Goal: Task Accomplishment & Management: Manage account settings

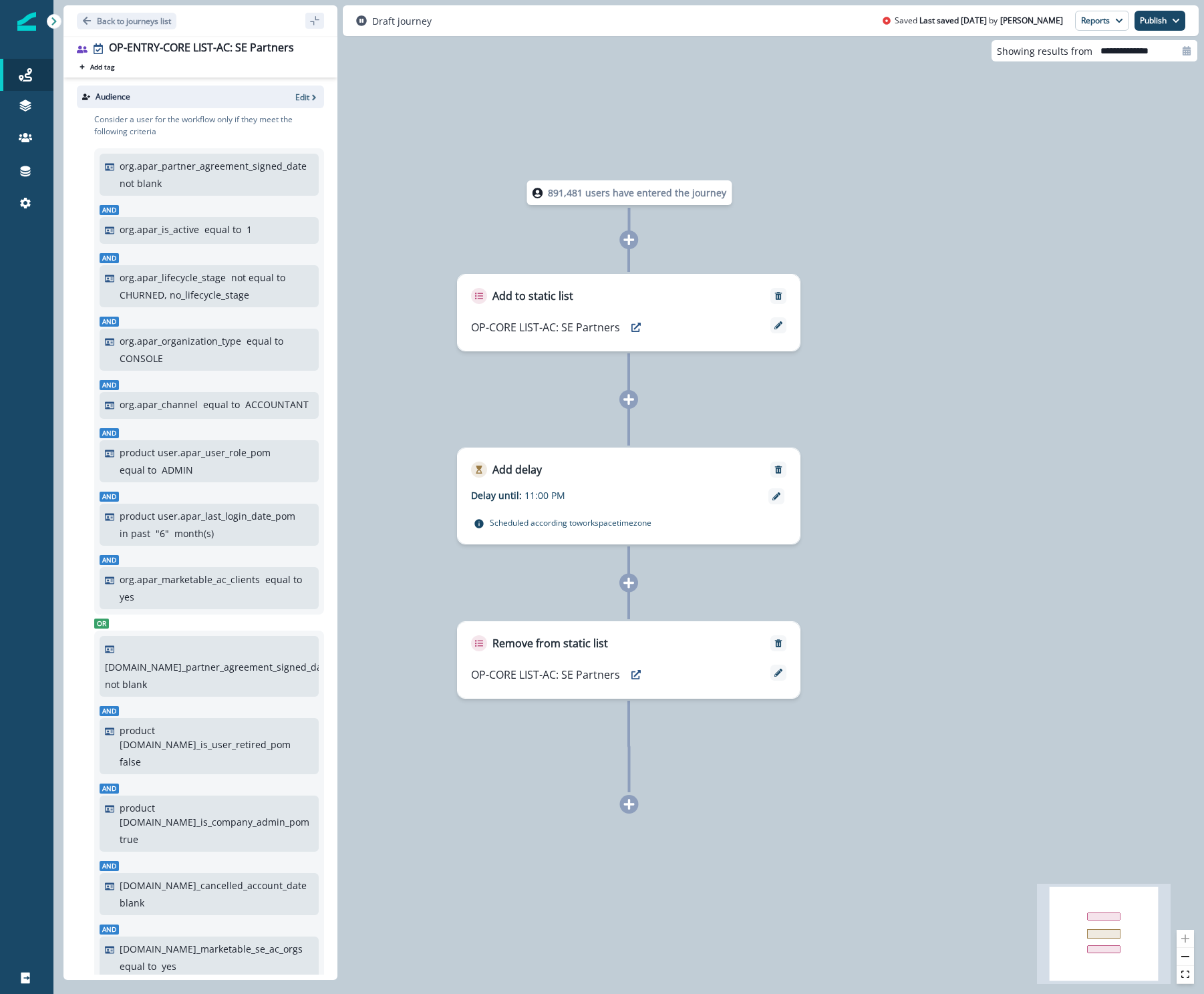
scroll to position [277, 0]
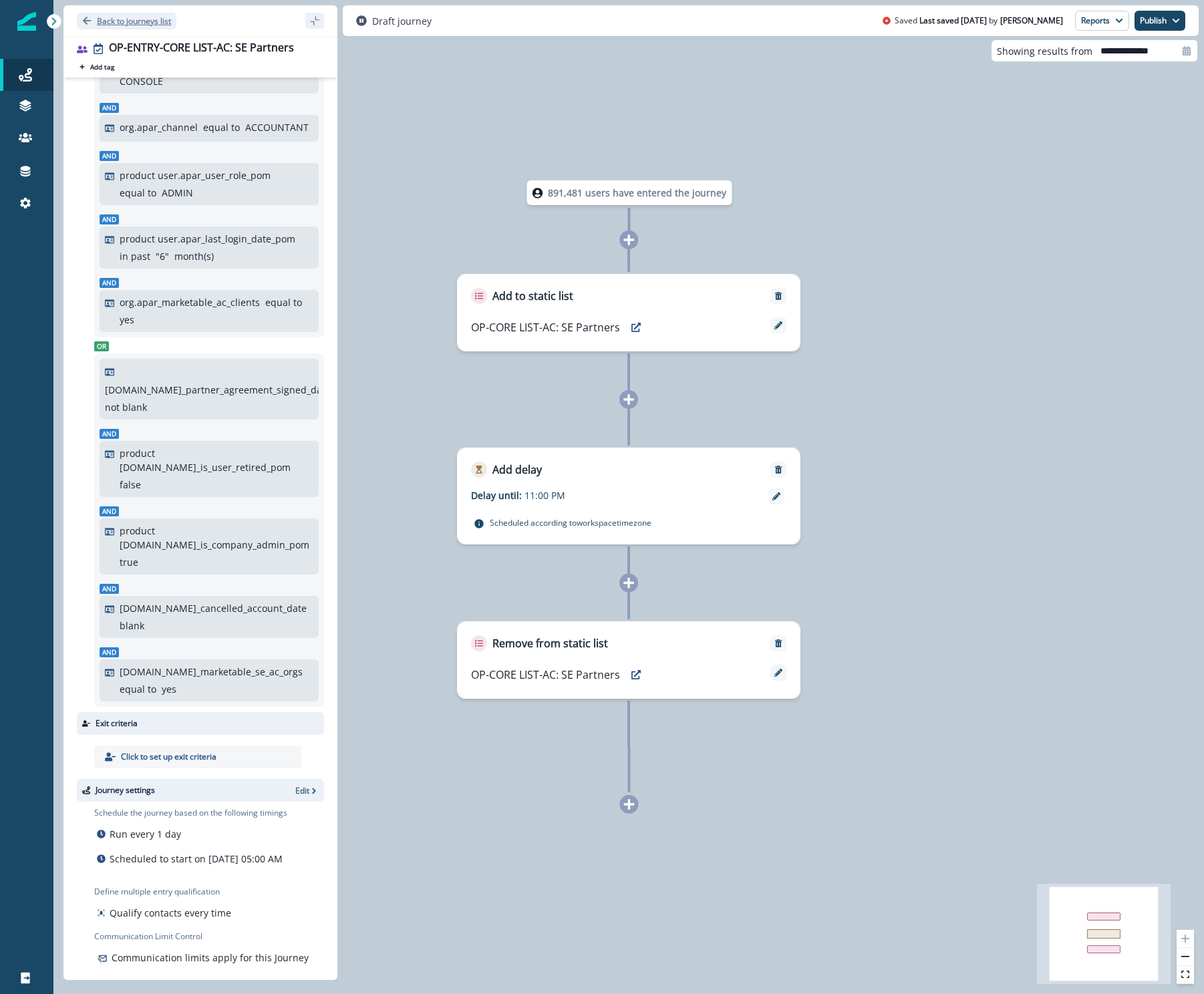
click at [116, 17] on p "Back to journeys list" at bounding box center [134, 21] width 74 height 11
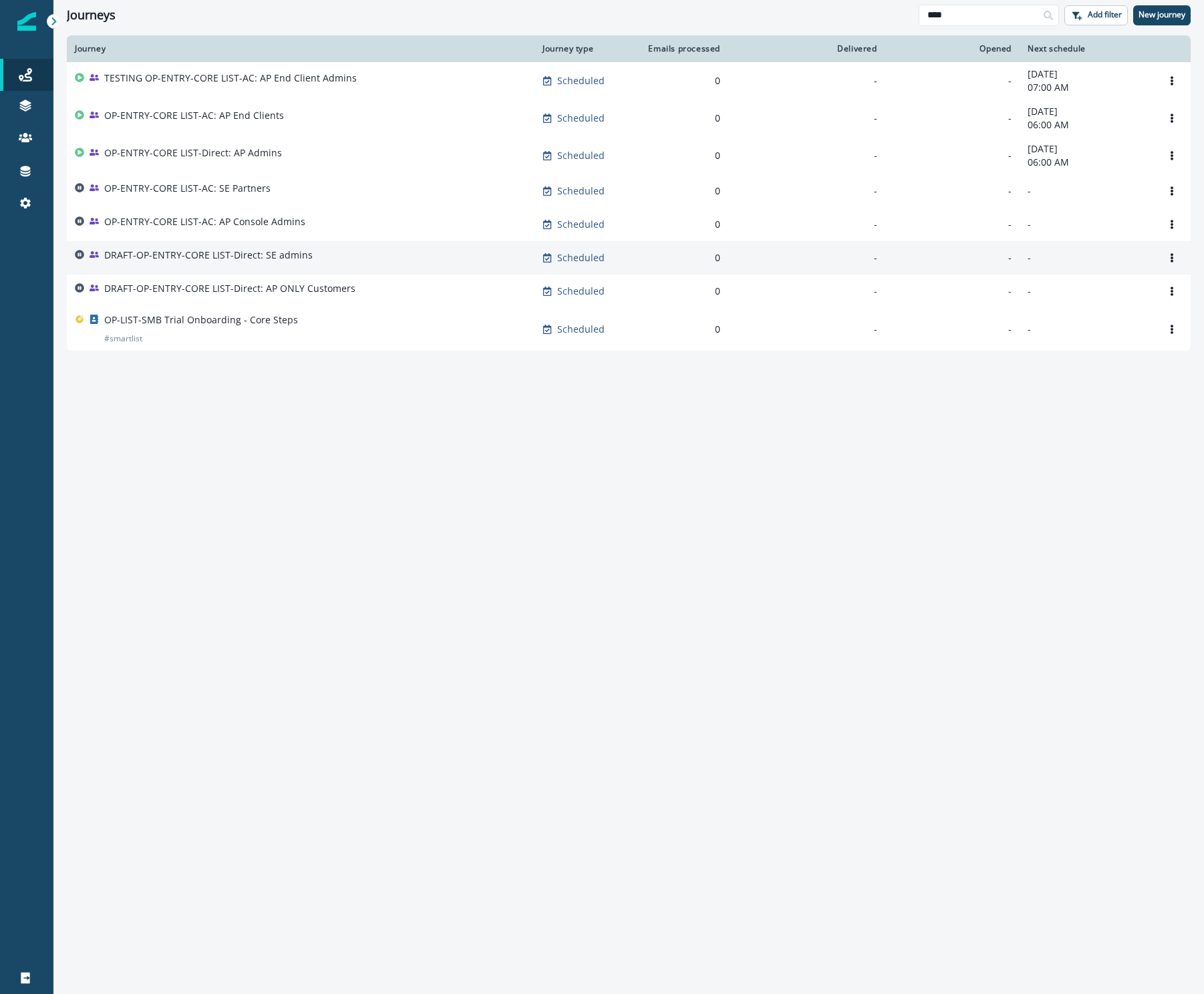
click at [319, 256] on div "DRAFT-OP-ENTRY-CORE LIST-Direct: SE admins" at bounding box center [300, 258] width 452 height 19
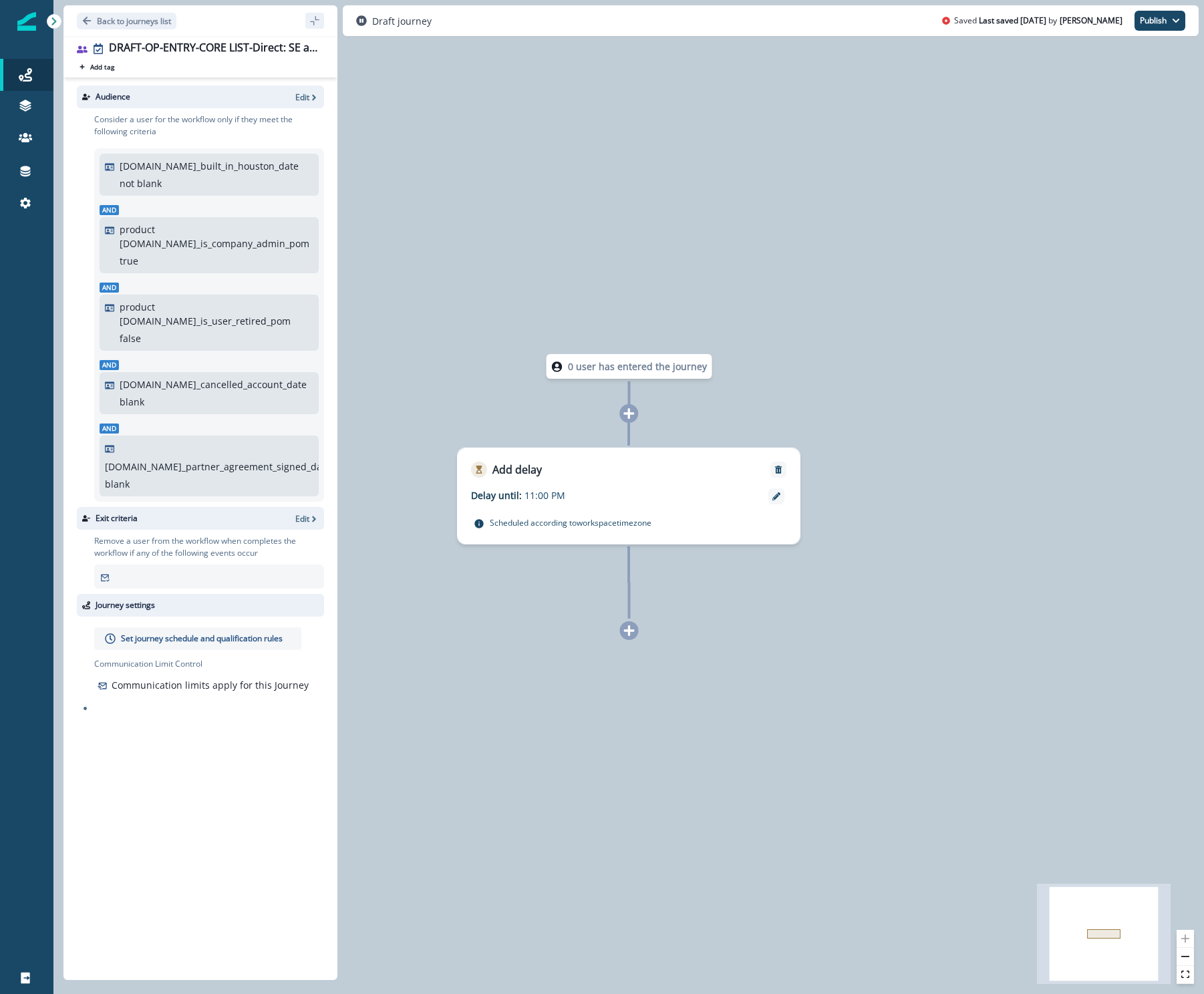
drag, startPoint x: 644, startPoint y: 476, endPoint x: 642, endPoint y: 455, distance: 21.1
click at [642, 455] on div "Add delay" at bounding box center [629, 463] width 342 height 29
click at [97, 19] on p "Back to journeys list" at bounding box center [134, 21] width 74 height 11
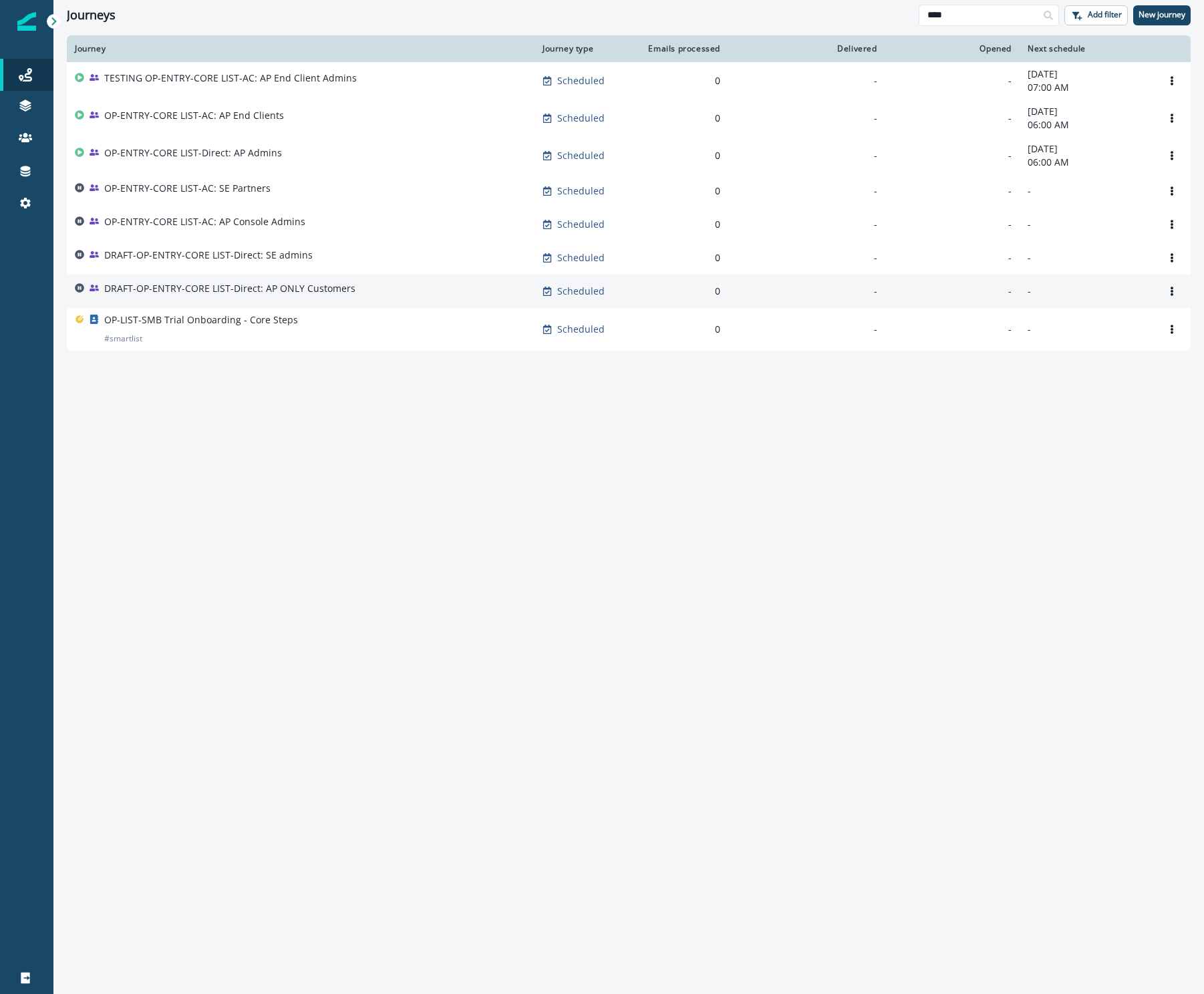
click at [247, 292] on p "DRAFT-OP-ENTRY-CORE LIST-Direct: AP ONLY Customers" at bounding box center [230, 288] width 251 height 13
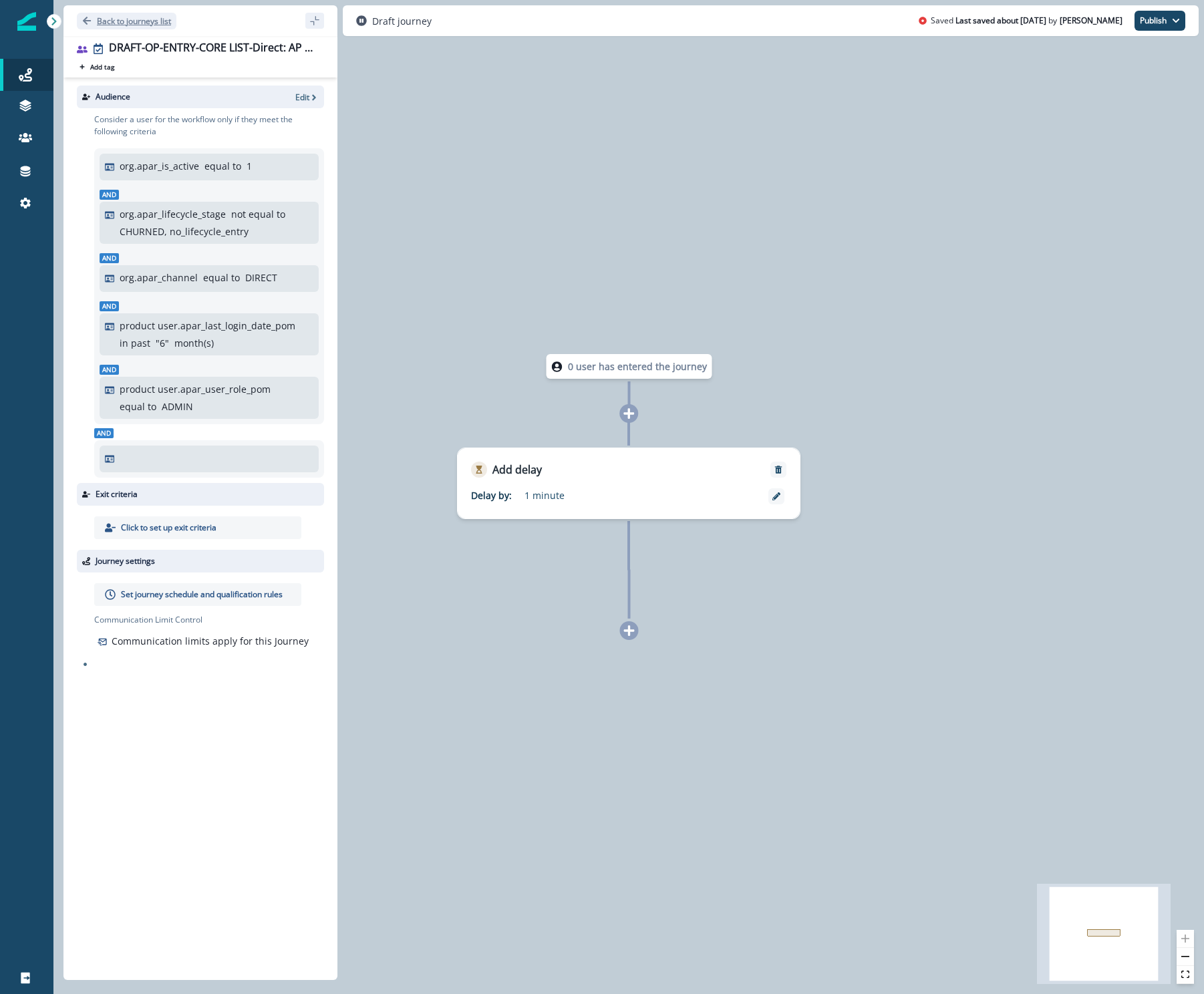
click at [86, 25] on button "Back to journeys list" at bounding box center [126, 21] width 100 height 17
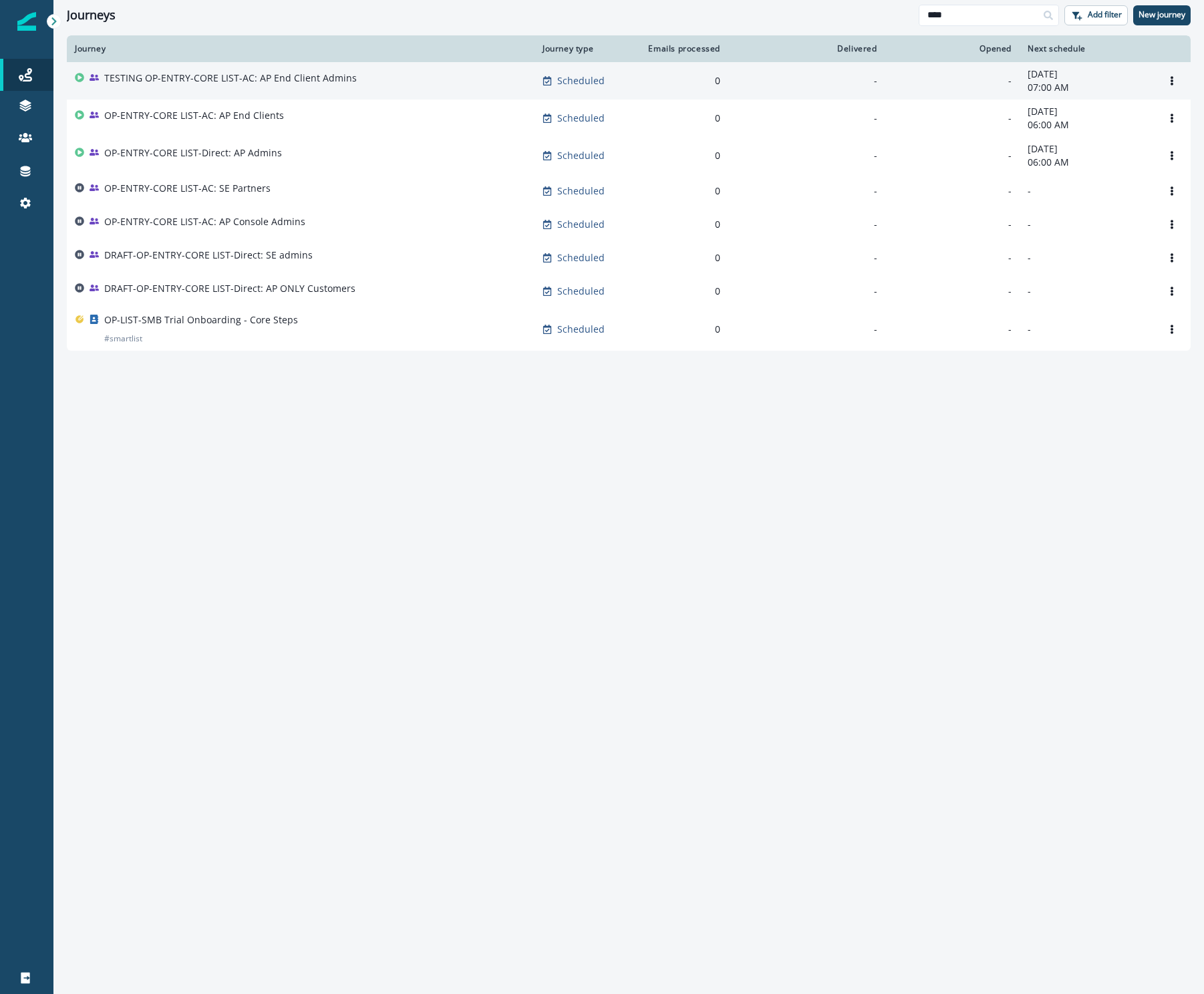
click at [235, 68] on td "TESTING OP-ENTRY-CORE LIST-AC: AP End Client Admins" at bounding box center [301, 81] width 468 height 38
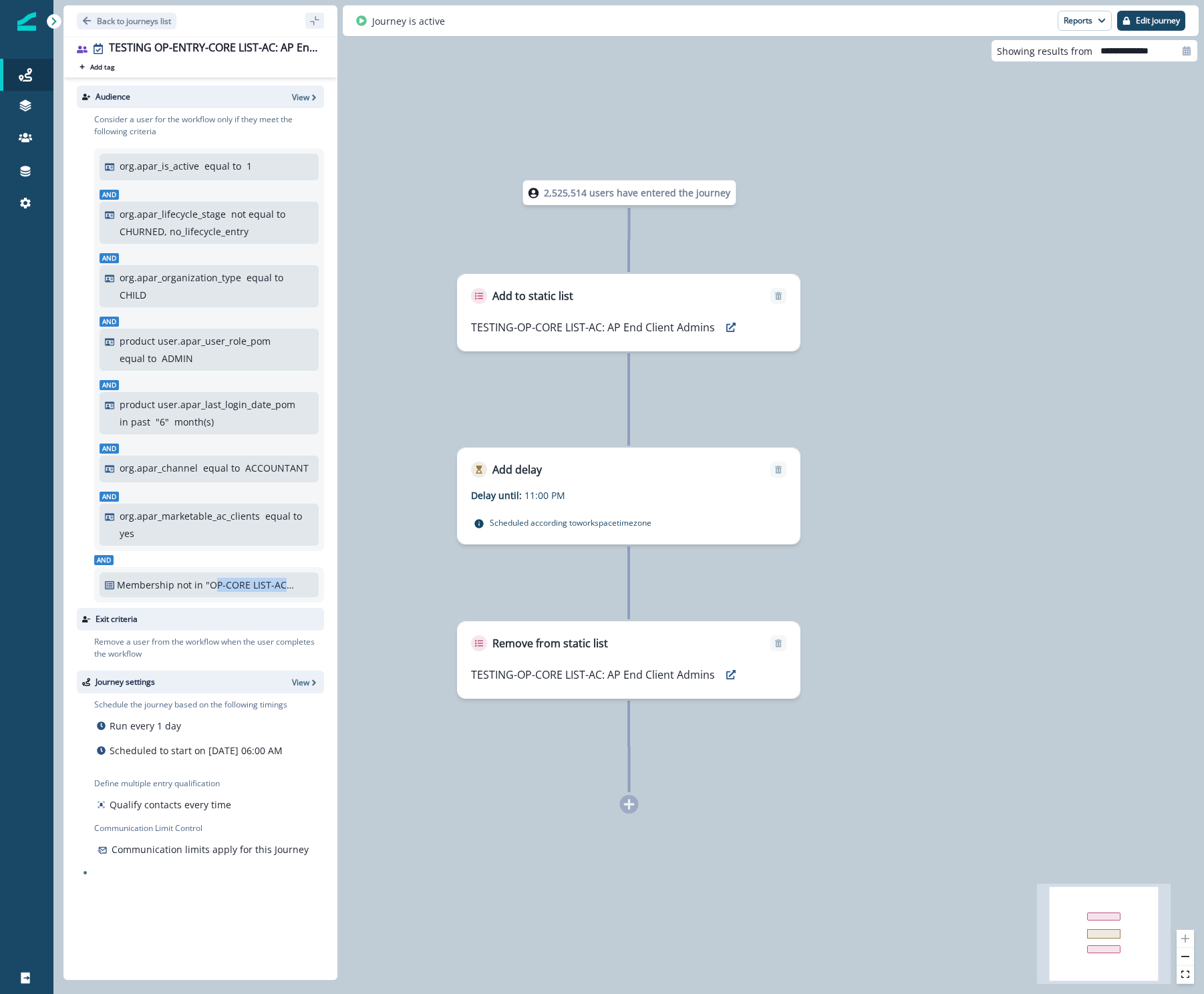
drag, startPoint x: 212, startPoint y: 585, endPoint x: 309, endPoint y: 578, distance: 97.3
click at [309, 578] on div ""OP-CORE LIST-AC: AP Console Admins" SL" at bounding box center [268, 585] width 125 height 14
click at [115, 20] on p "Back to journeys list" at bounding box center [134, 21] width 74 height 11
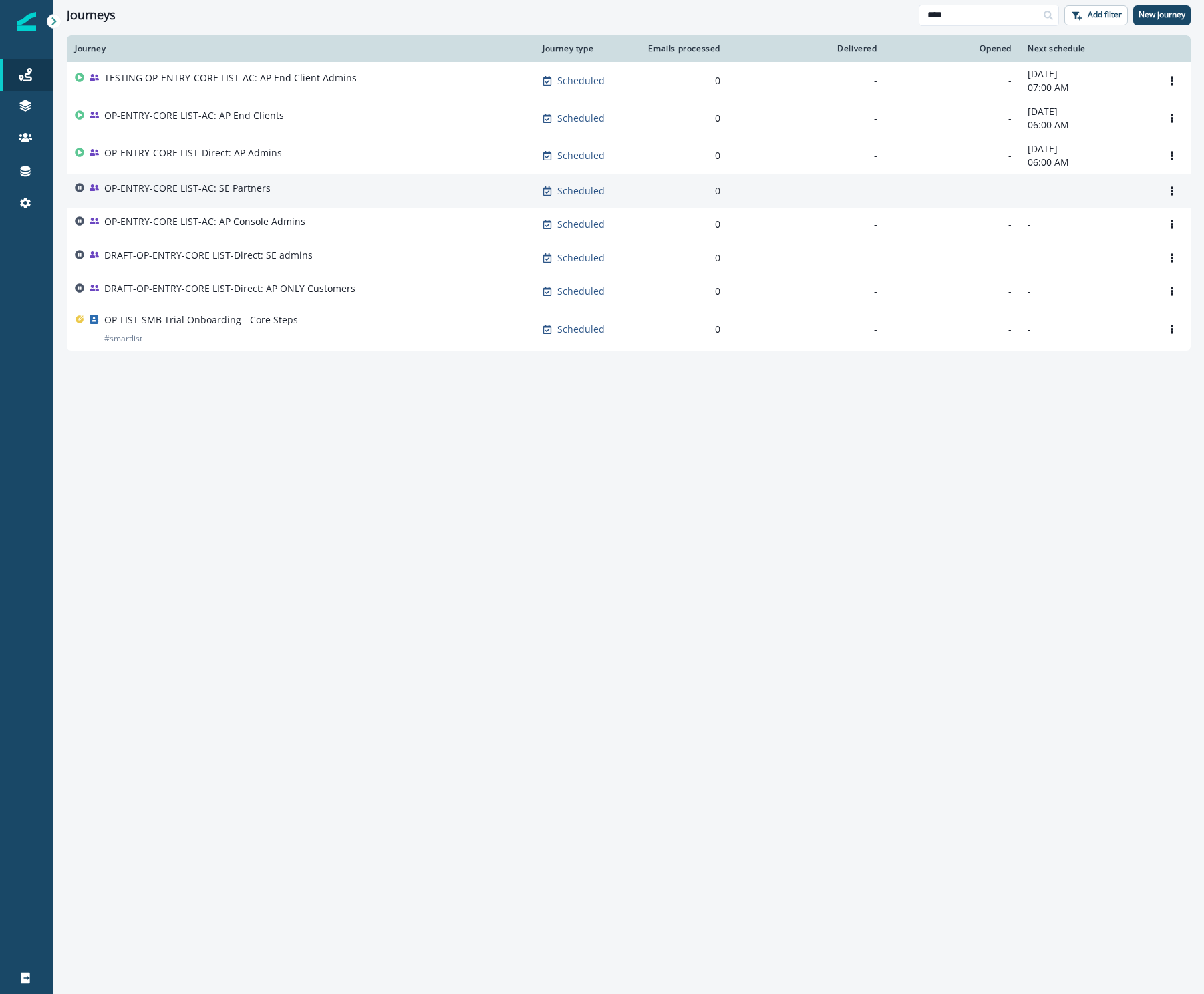
click at [149, 194] on p "OP-ENTRY-CORE LIST-AC: SE Partners" at bounding box center [187, 188] width 166 height 13
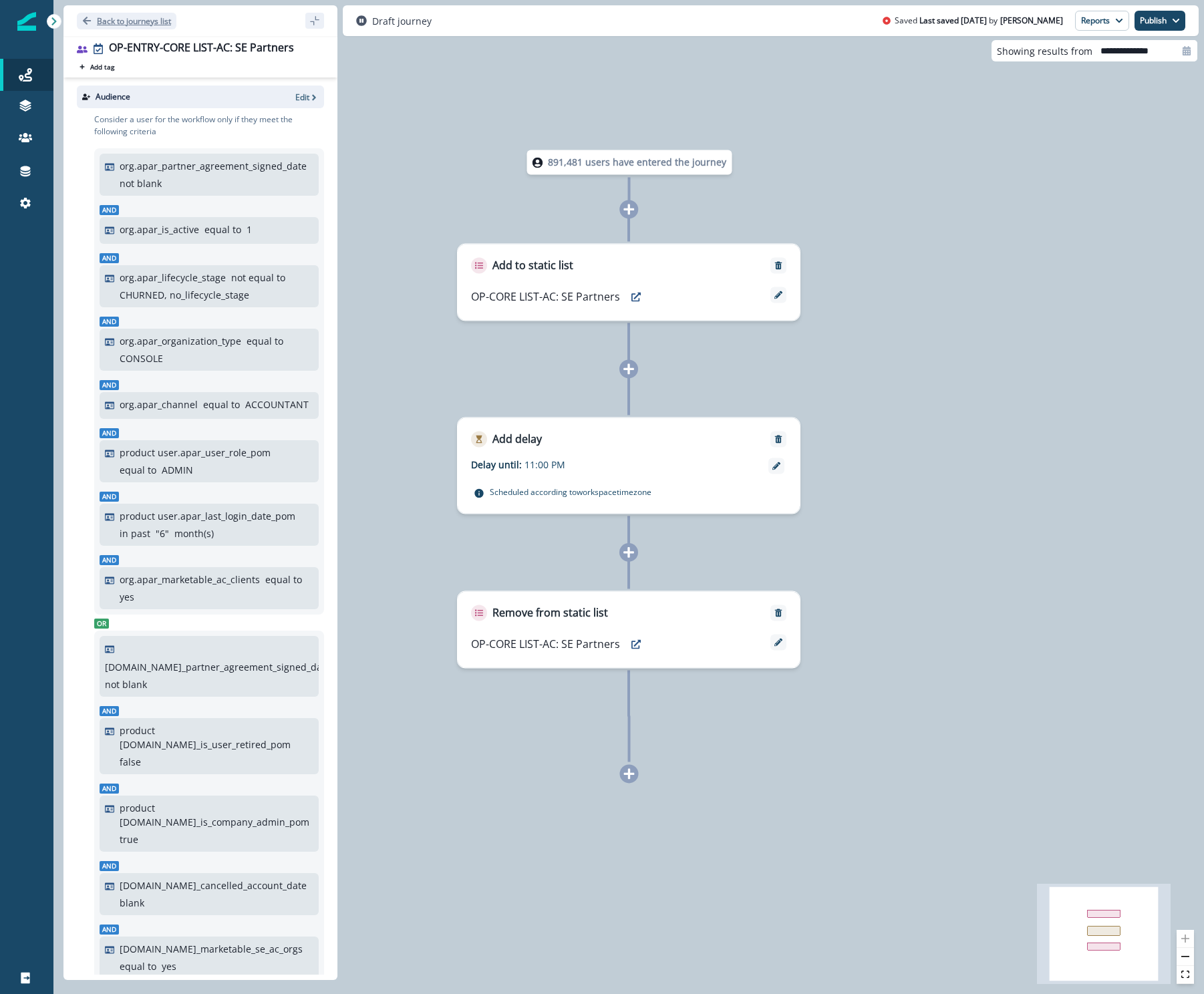
click at [138, 25] on p "Back to journeys list" at bounding box center [134, 21] width 74 height 11
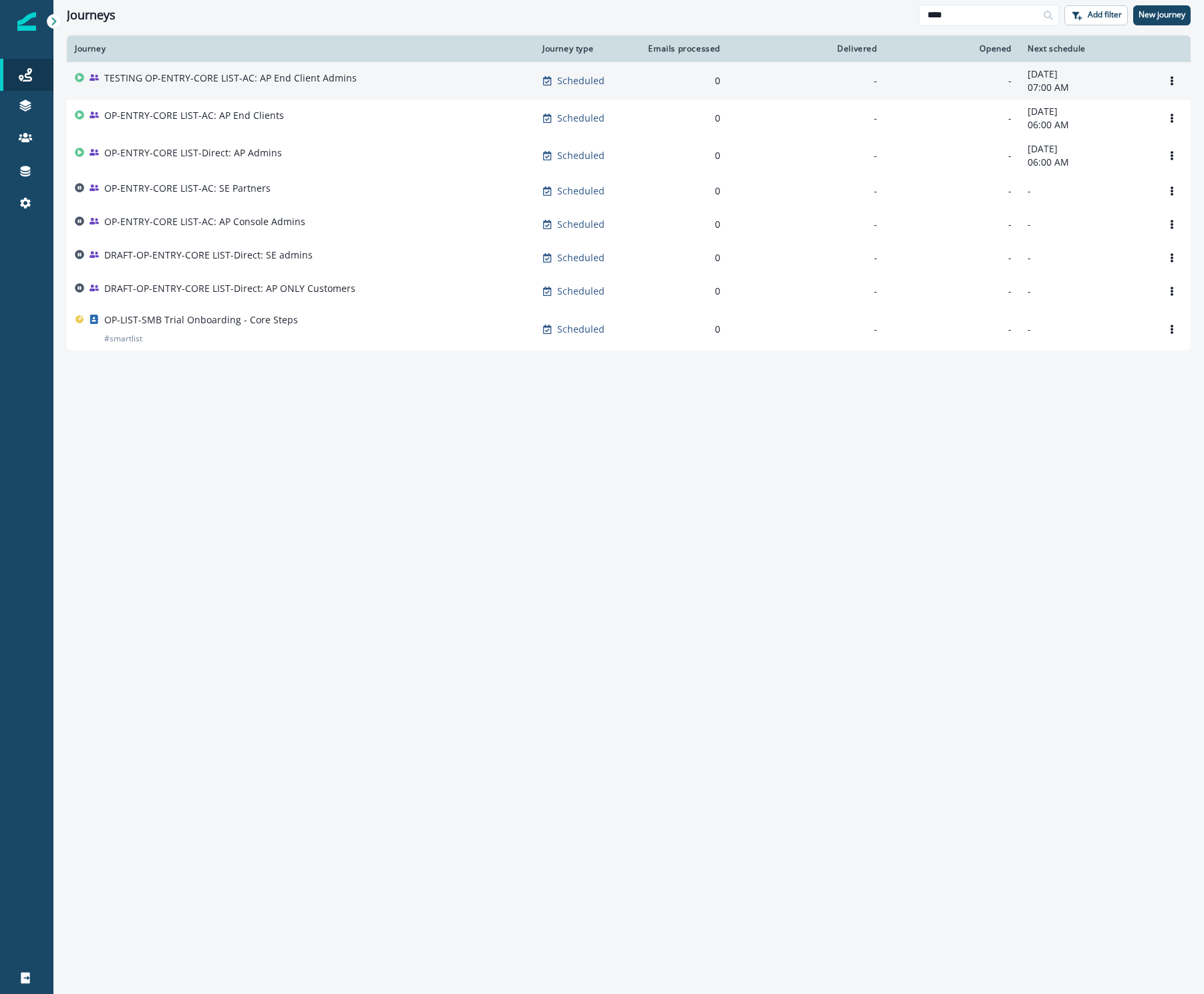
click at [203, 85] on p "TESTING OP-ENTRY-CORE LIST-AC: AP End Client Admins" at bounding box center [230, 78] width 253 height 13
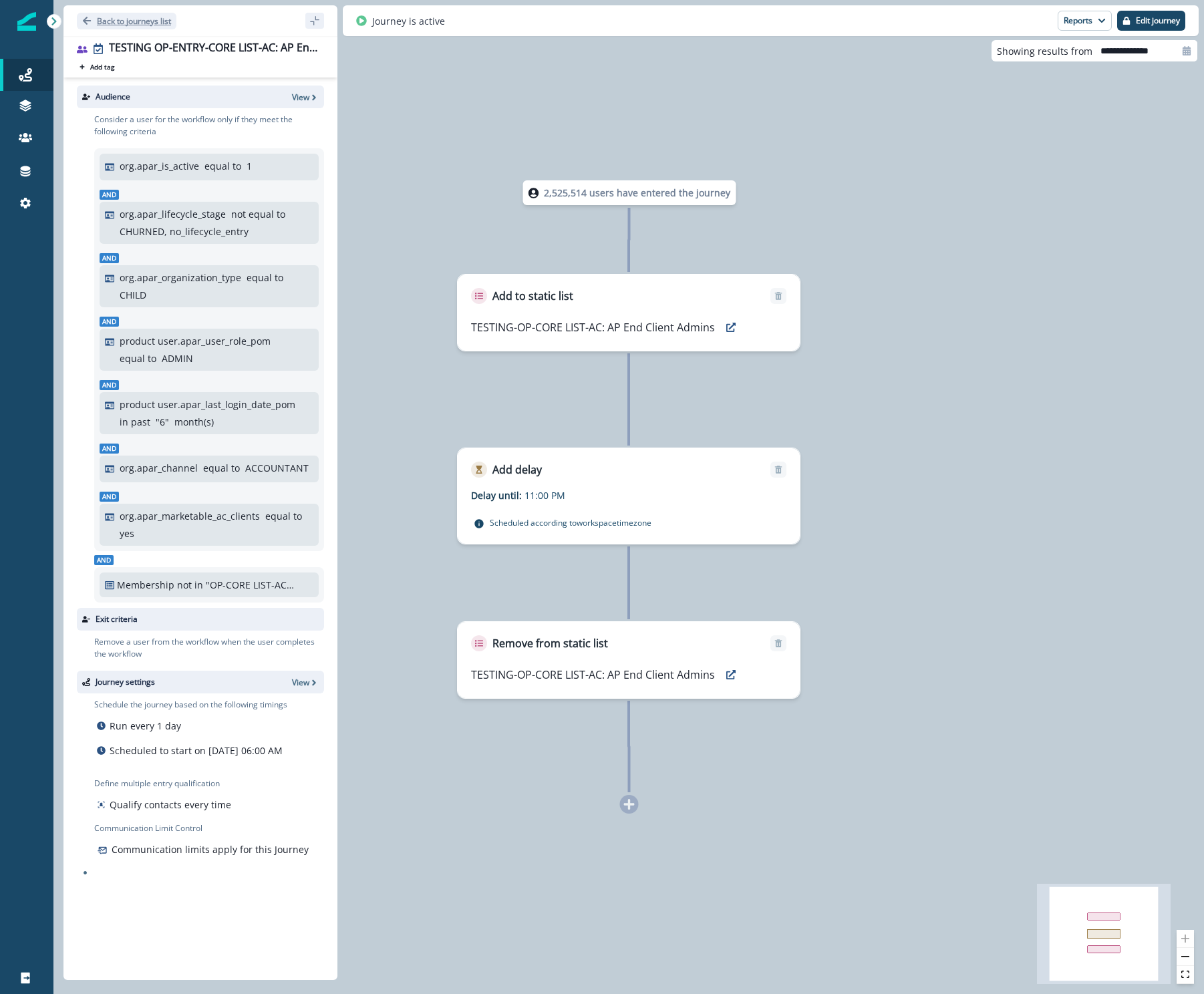
click at [101, 24] on p "Back to journeys list" at bounding box center [134, 21] width 74 height 11
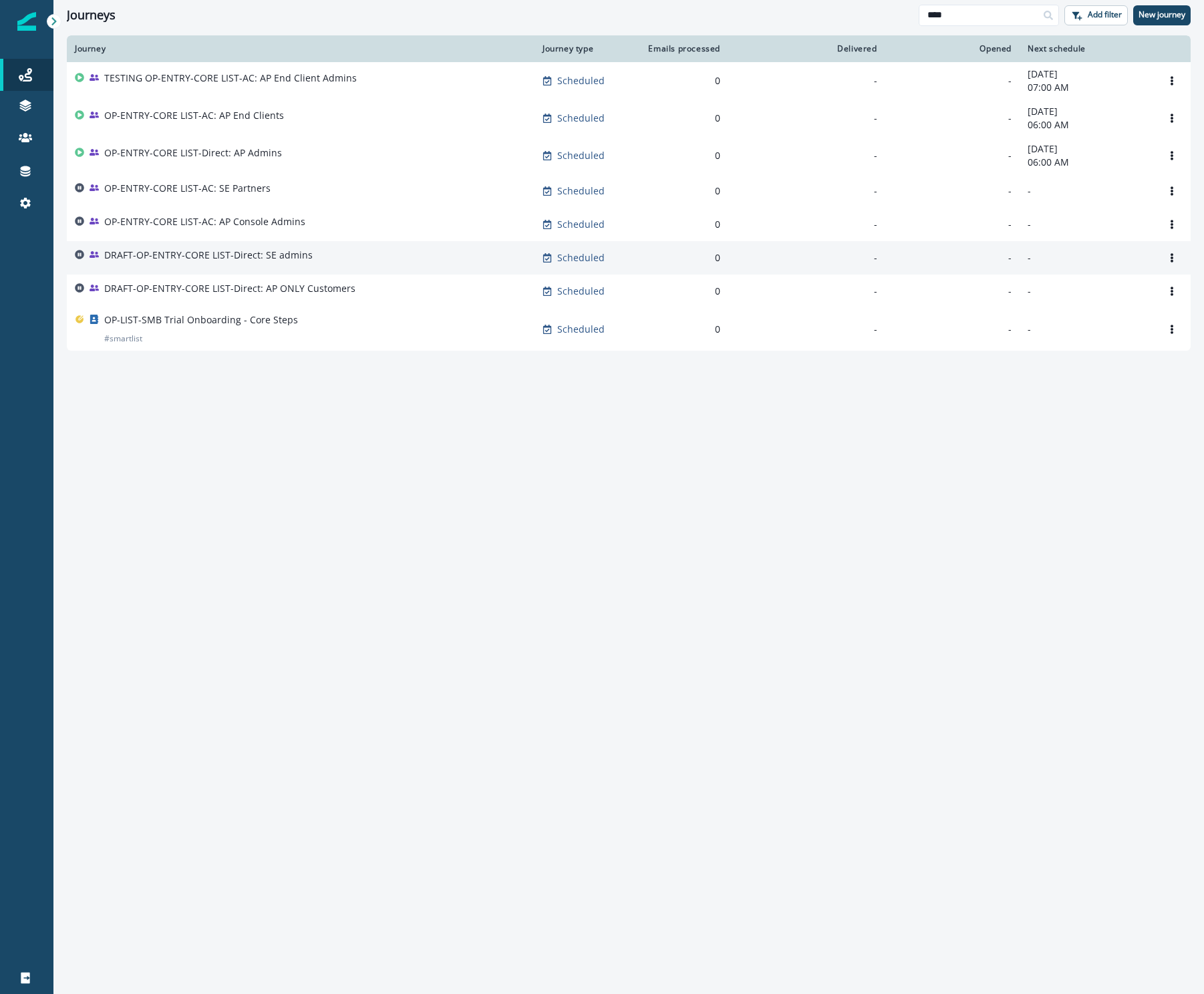
click at [216, 261] on p "DRAFT-OP-ENTRY-CORE LIST-Direct: SE admins" at bounding box center [208, 255] width 208 height 13
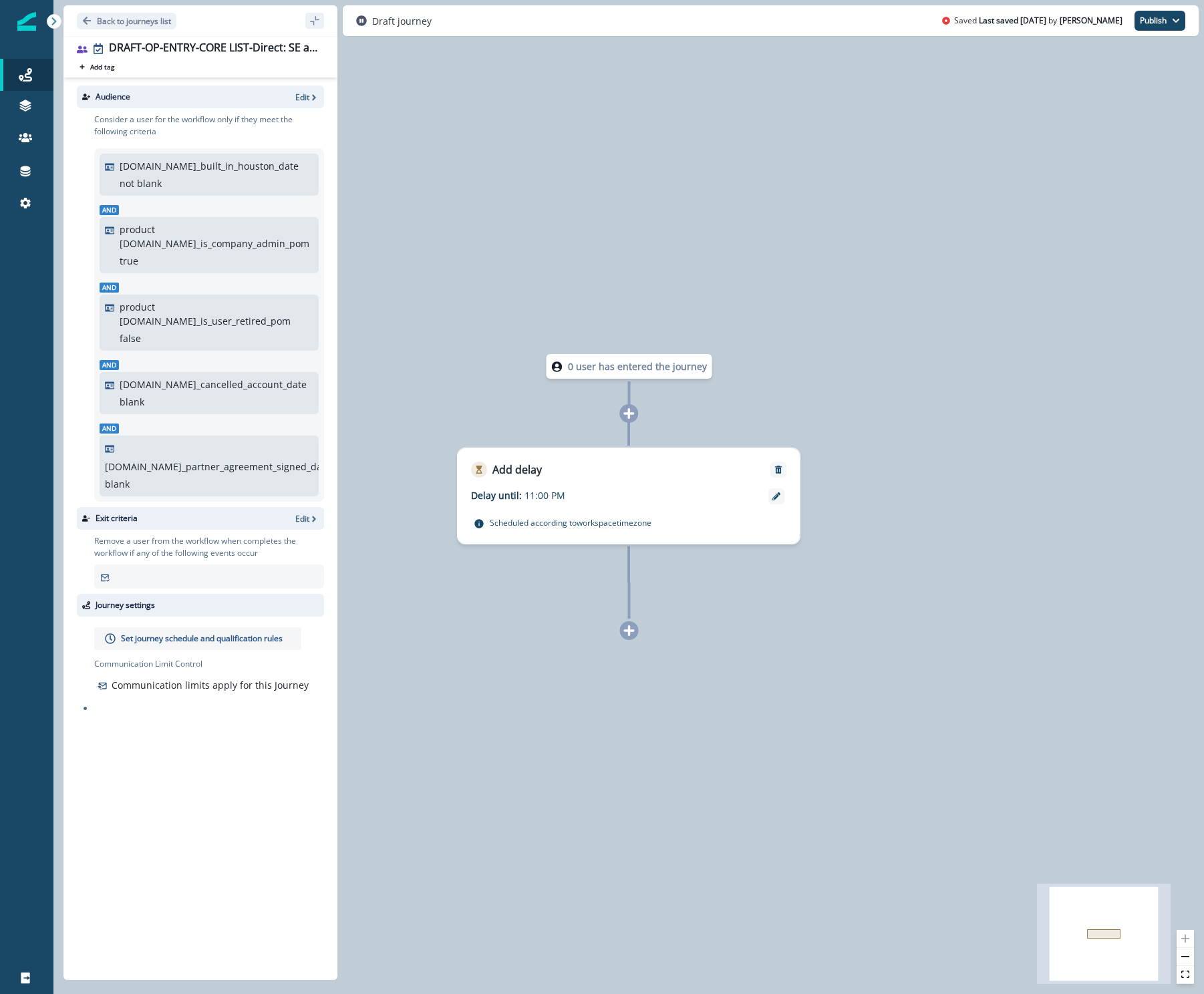
click at [630, 418] on icon at bounding box center [629, 414] width 12 height 12
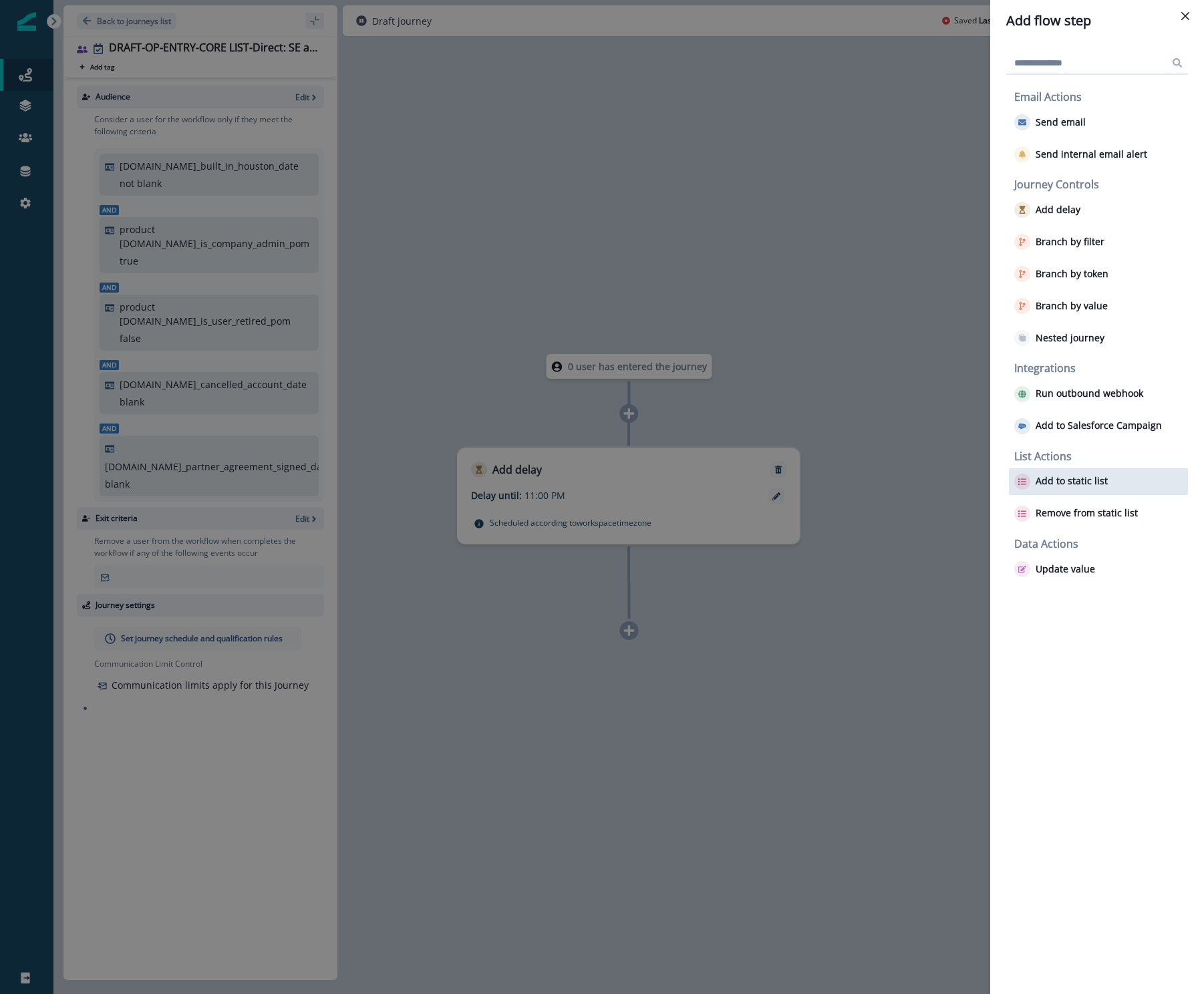
click at [1080, 476] on p "Add to static list" at bounding box center [1071, 481] width 72 height 11
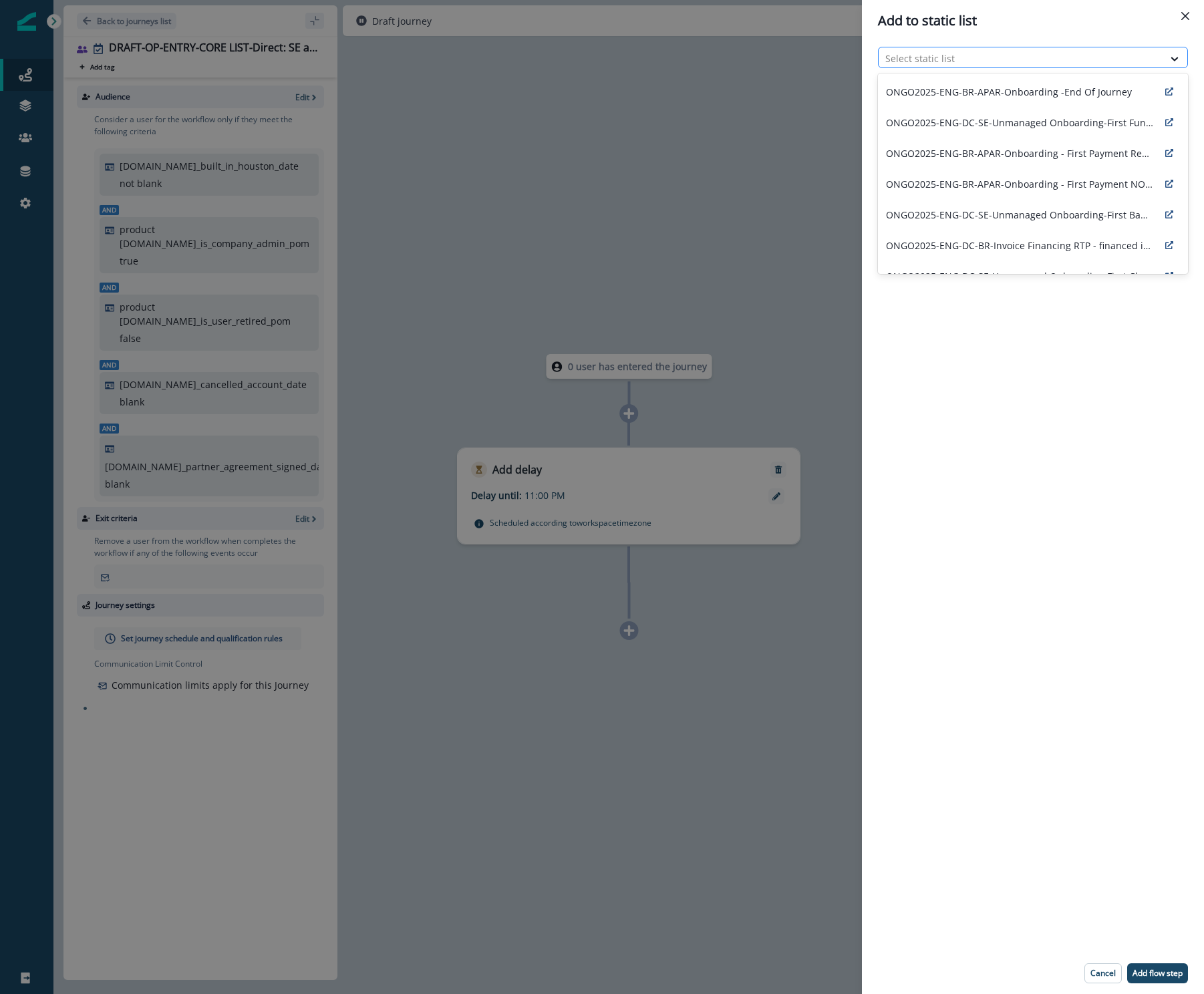
click at [1008, 66] on div at bounding box center [1021, 59] width 271 height 17
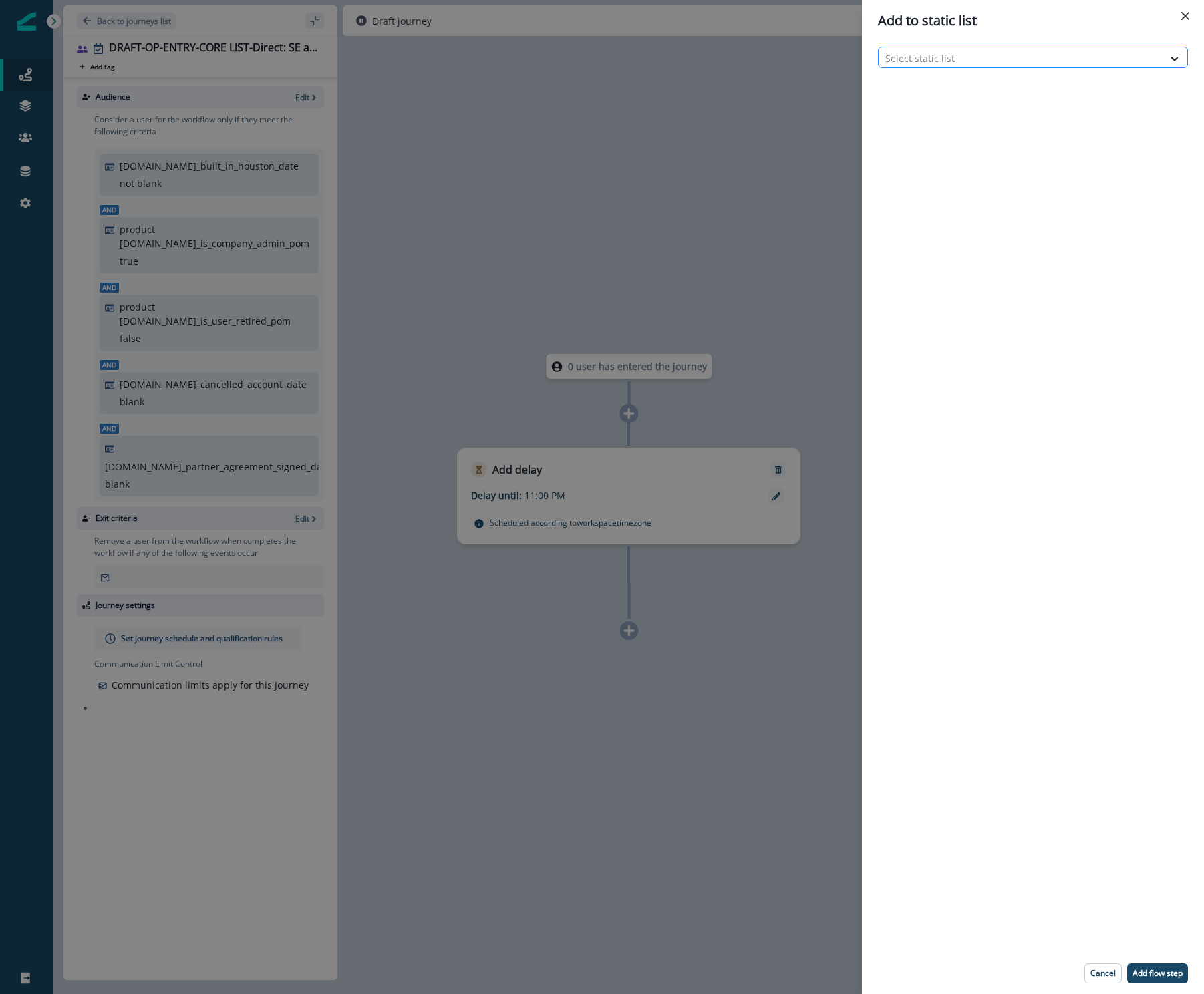
click at [1008, 55] on div at bounding box center [1021, 59] width 271 height 17
click at [1184, 18] on icon "Close" at bounding box center [1184, 15] width 8 height 8
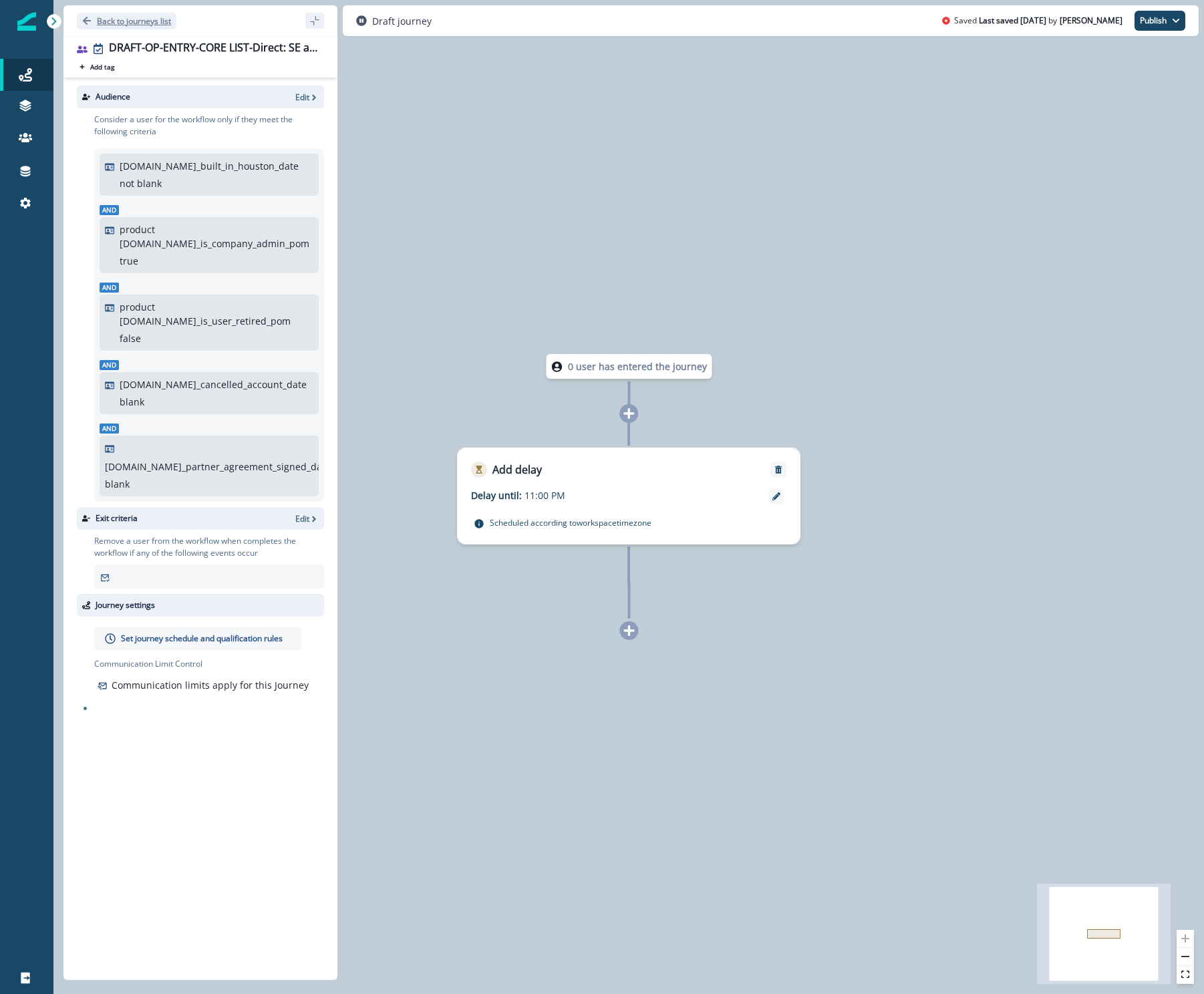
click at [152, 22] on p "Back to journeys list" at bounding box center [134, 21] width 74 height 11
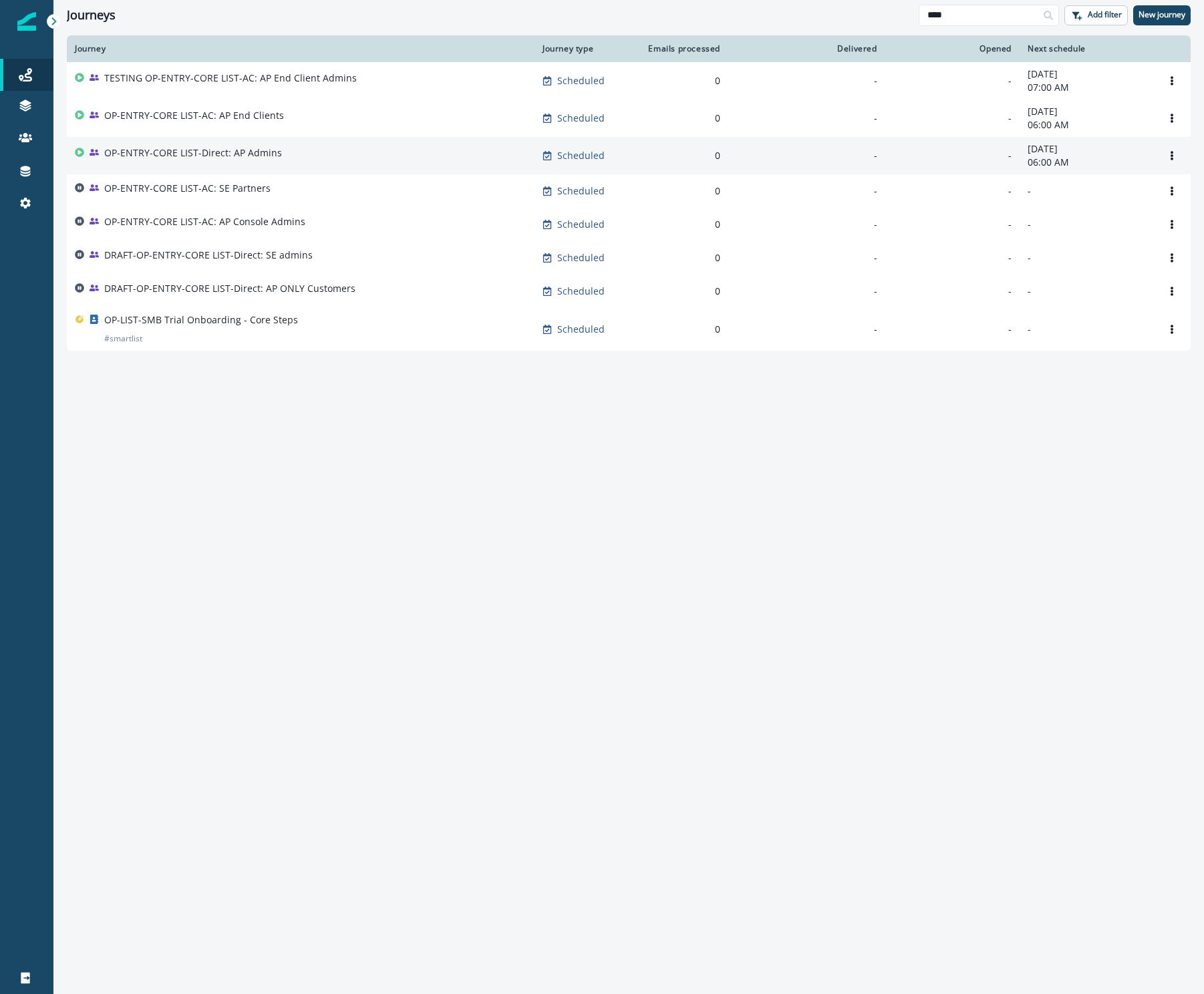
click at [208, 147] on p "OP-ENTRY-CORE LIST-Direct: AP Admins" at bounding box center [193, 152] width 177 height 13
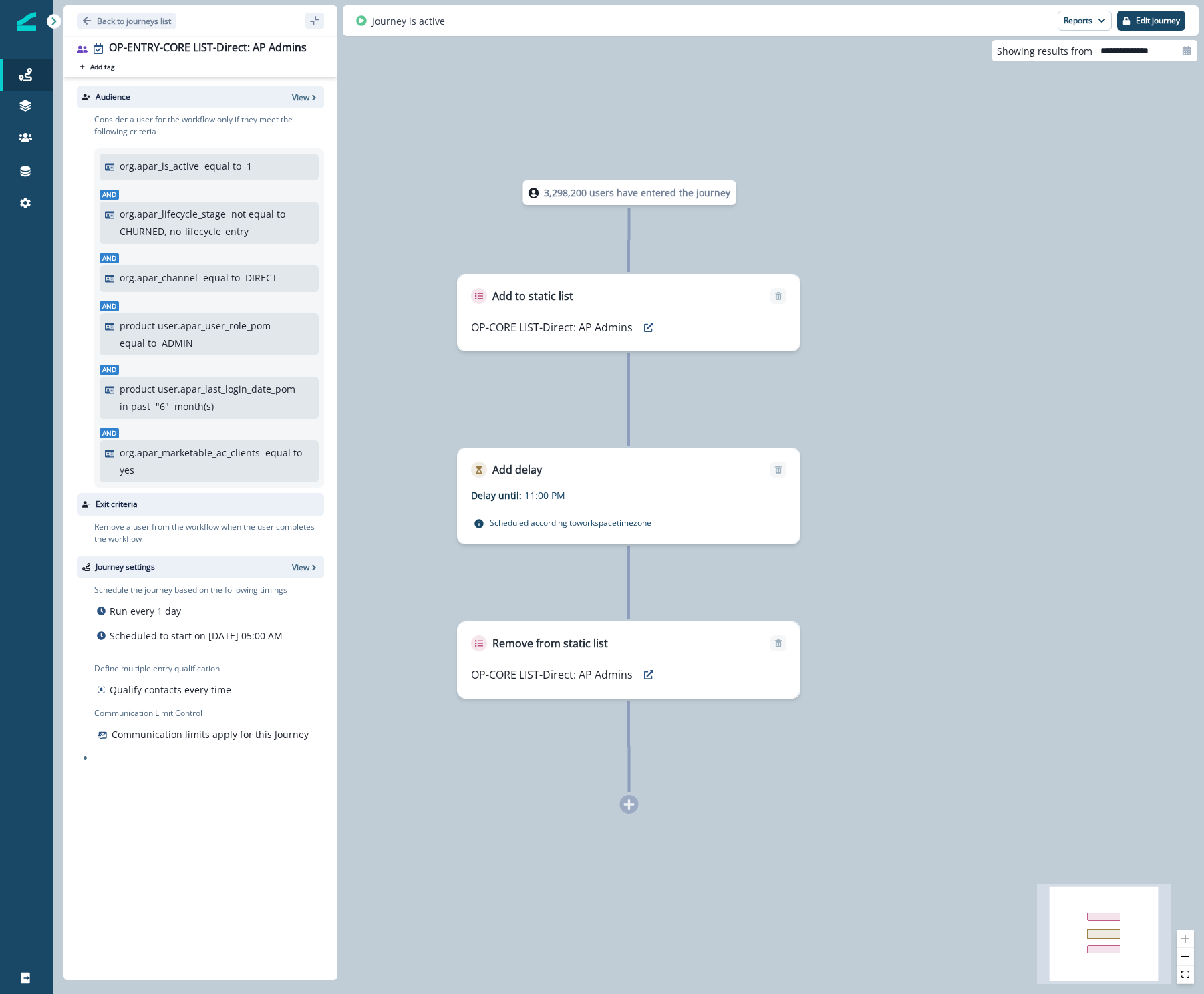
click at [108, 24] on p "Back to journeys list" at bounding box center [134, 21] width 74 height 11
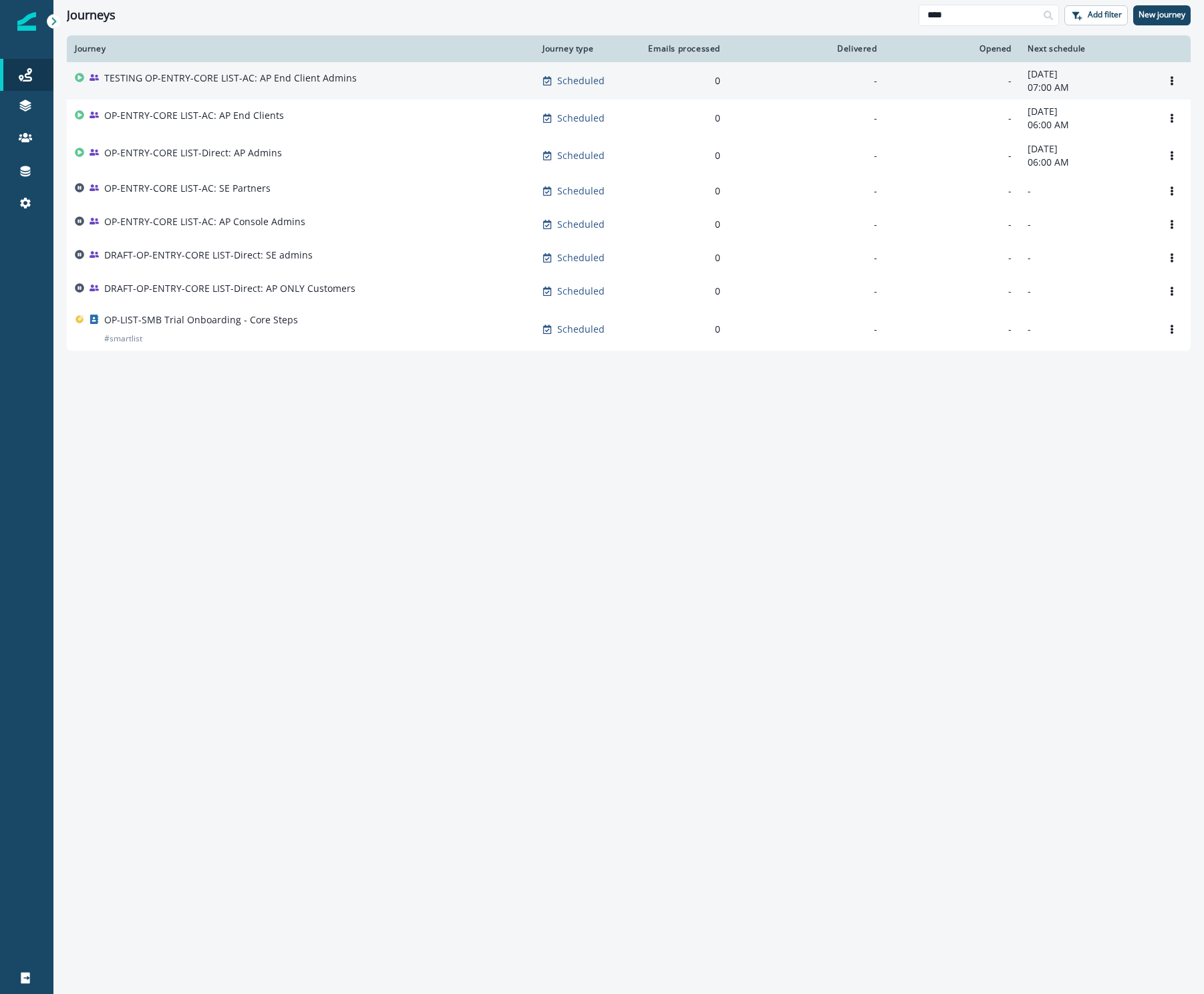
click at [291, 75] on p "TESTING OP-ENTRY-CORE LIST-AC: AP End Client Admins" at bounding box center [230, 78] width 253 height 13
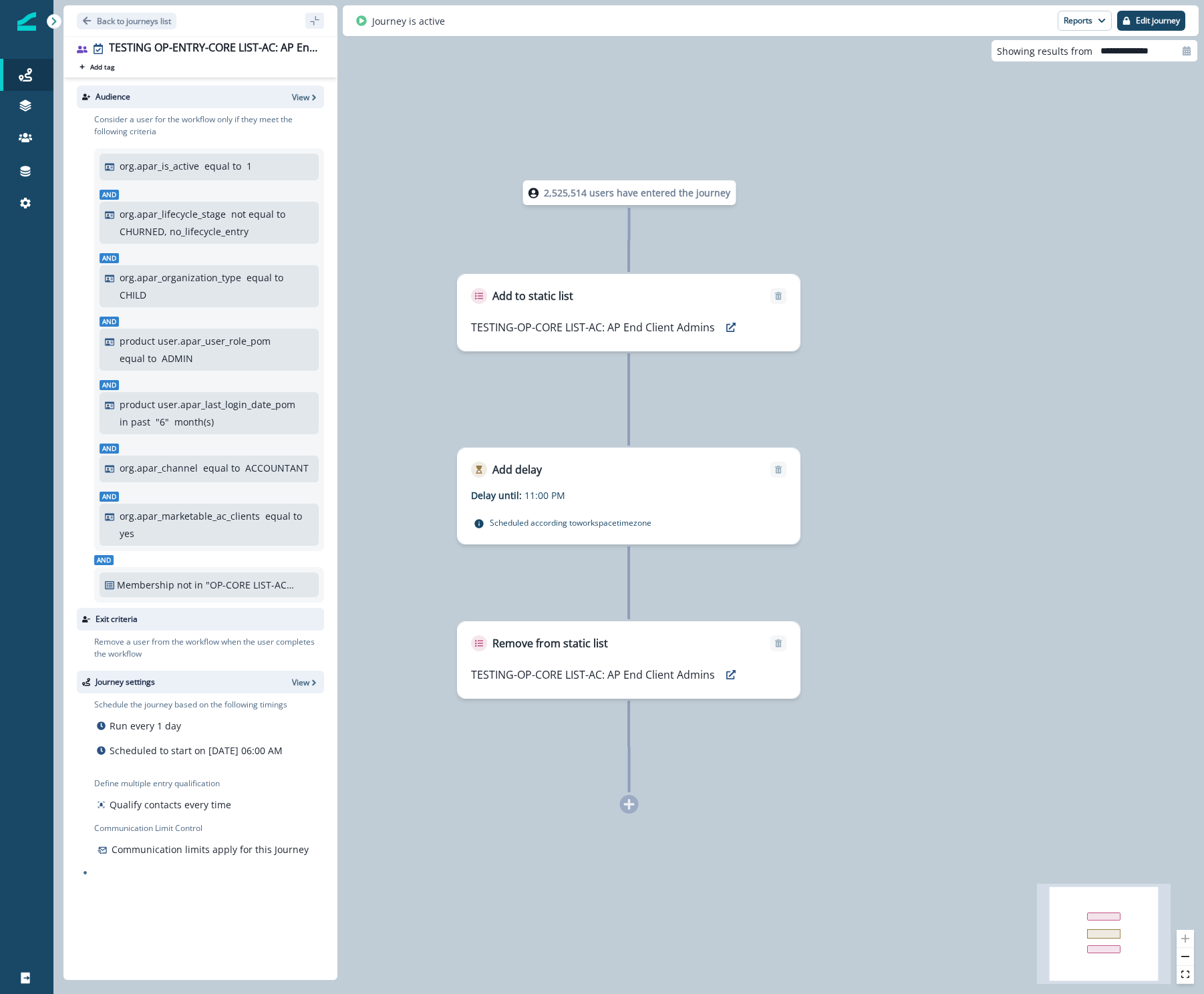
click at [170, 69] on div "Add tag Search or create tags" at bounding box center [200, 66] width 247 height 10
click at [129, 23] on p "Back to journeys list" at bounding box center [134, 21] width 74 height 11
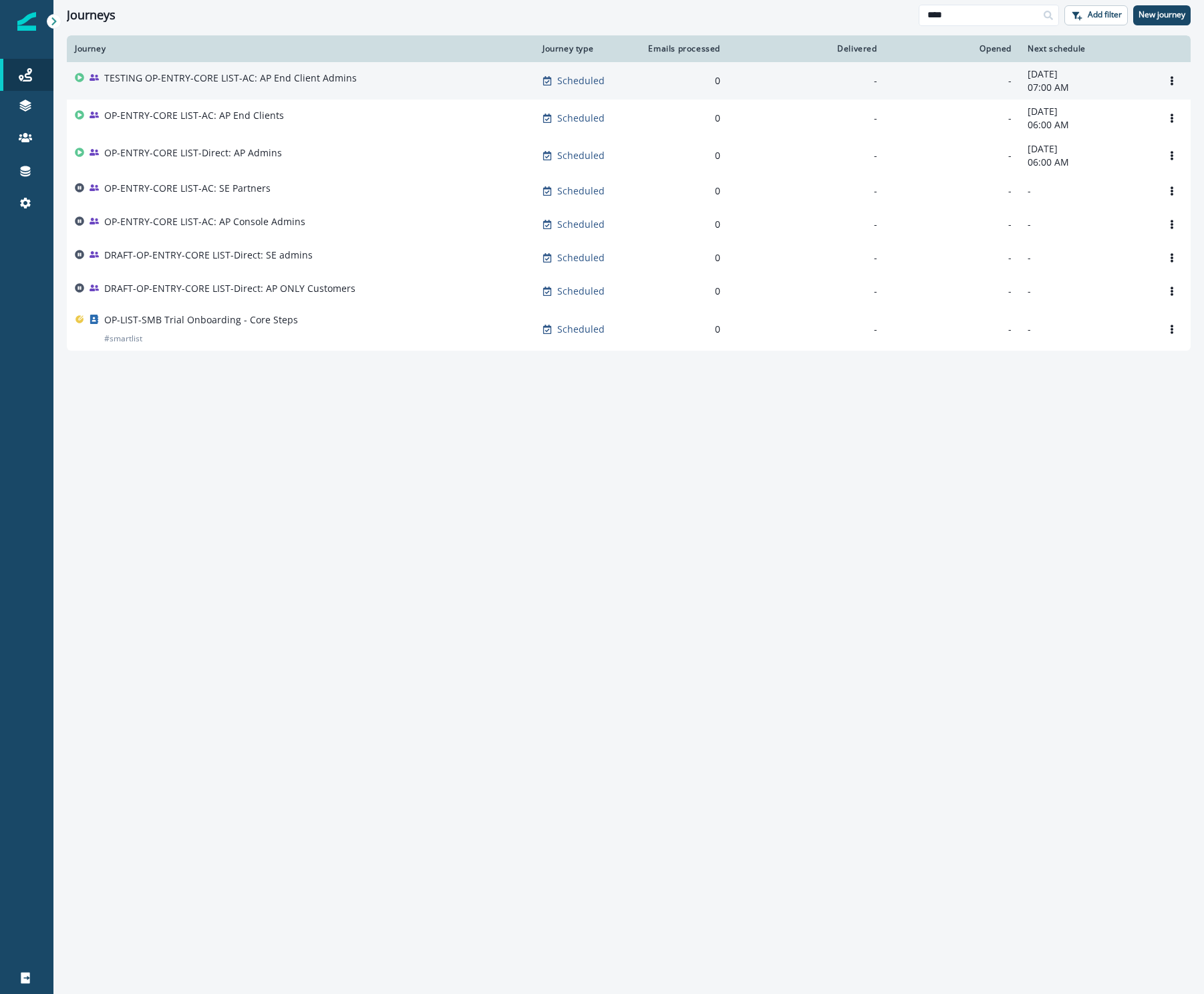
click at [209, 78] on p "TESTING OP-ENTRY-CORE LIST-AC: AP End Client Admins" at bounding box center [230, 78] width 253 height 13
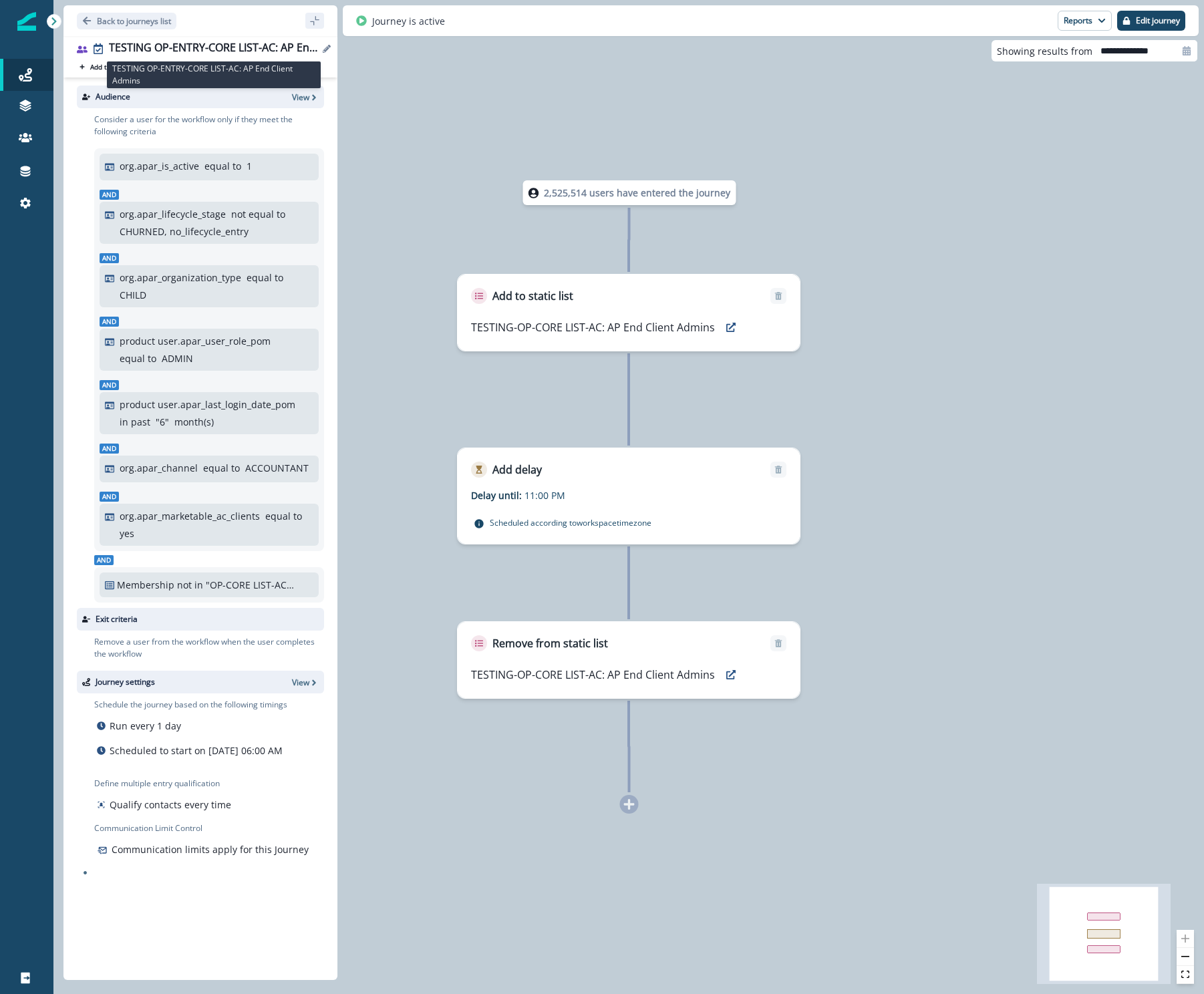
click at [182, 49] on div "TESTING OP-ENTRY-CORE LIST-AC: AP End Client Admins" at bounding box center [214, 48] width 210 height 15
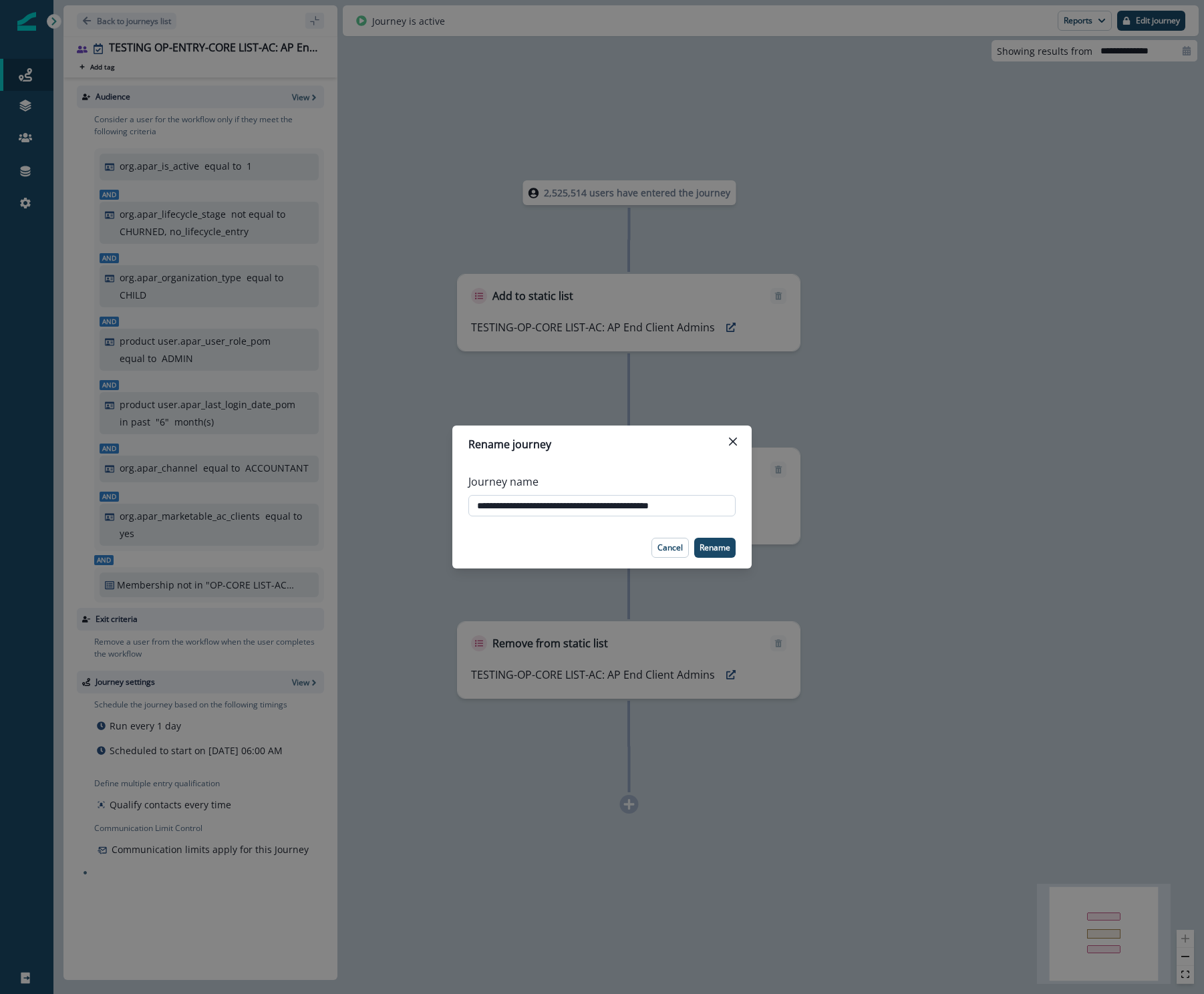
click at [649, 500] on input "**********" at bounding box center [602, 506] width 267 height 22
click at [649, 500] on input "**********" at bounding box center [602, 506] width 267 height 22
click at [731, 439] on icon "Close" at bounding box center [733, 441] width 8 height 8
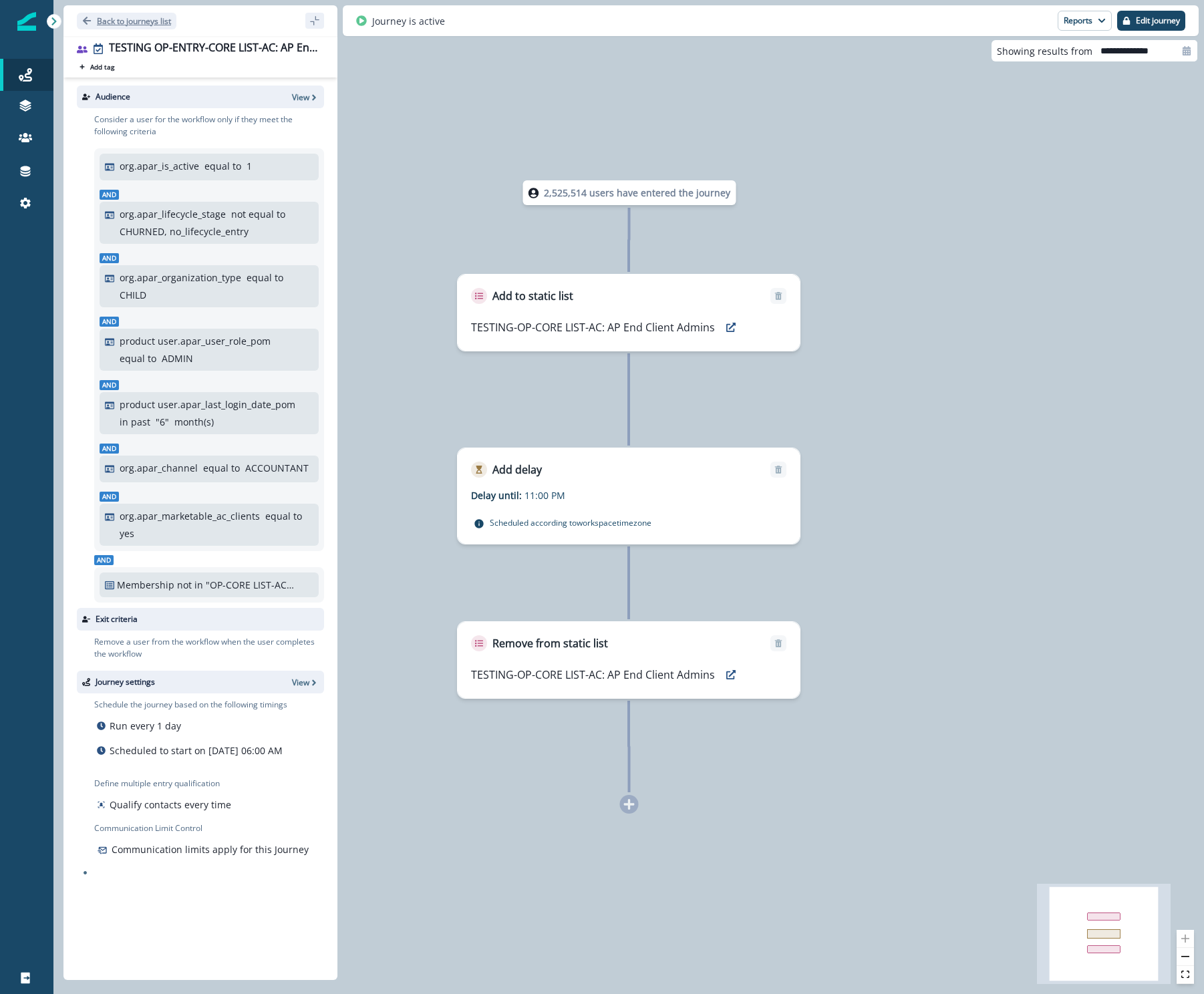
click at [142, 20] on p "Back to journeys list" at bounding box center [134, 21] width 74 height 11
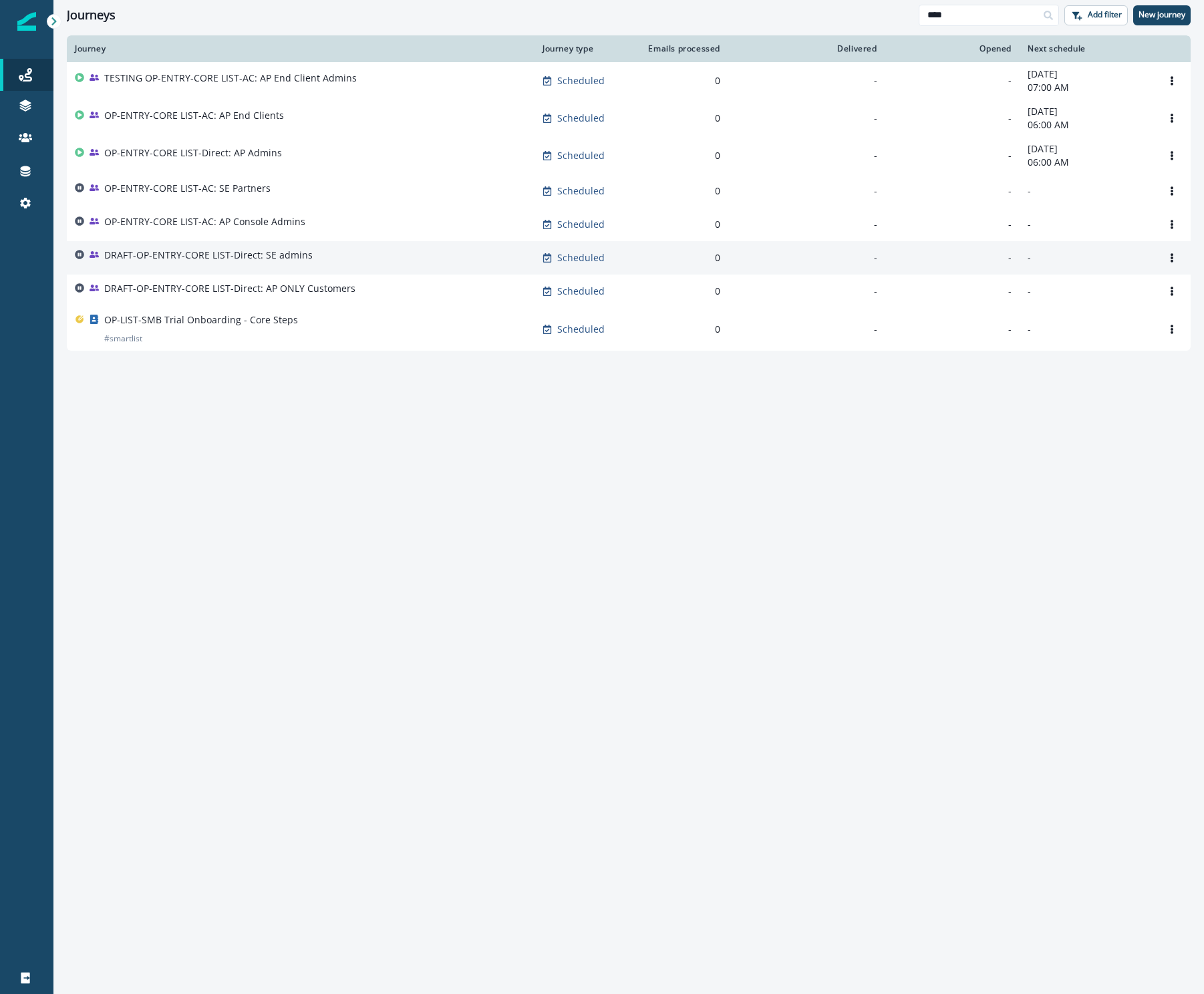
click at [238, 254] on p "DRAFT-OP-ENTRY-CORE LIST-Direct: SE admins" at bounding box center [208, 255] width 208 height 13
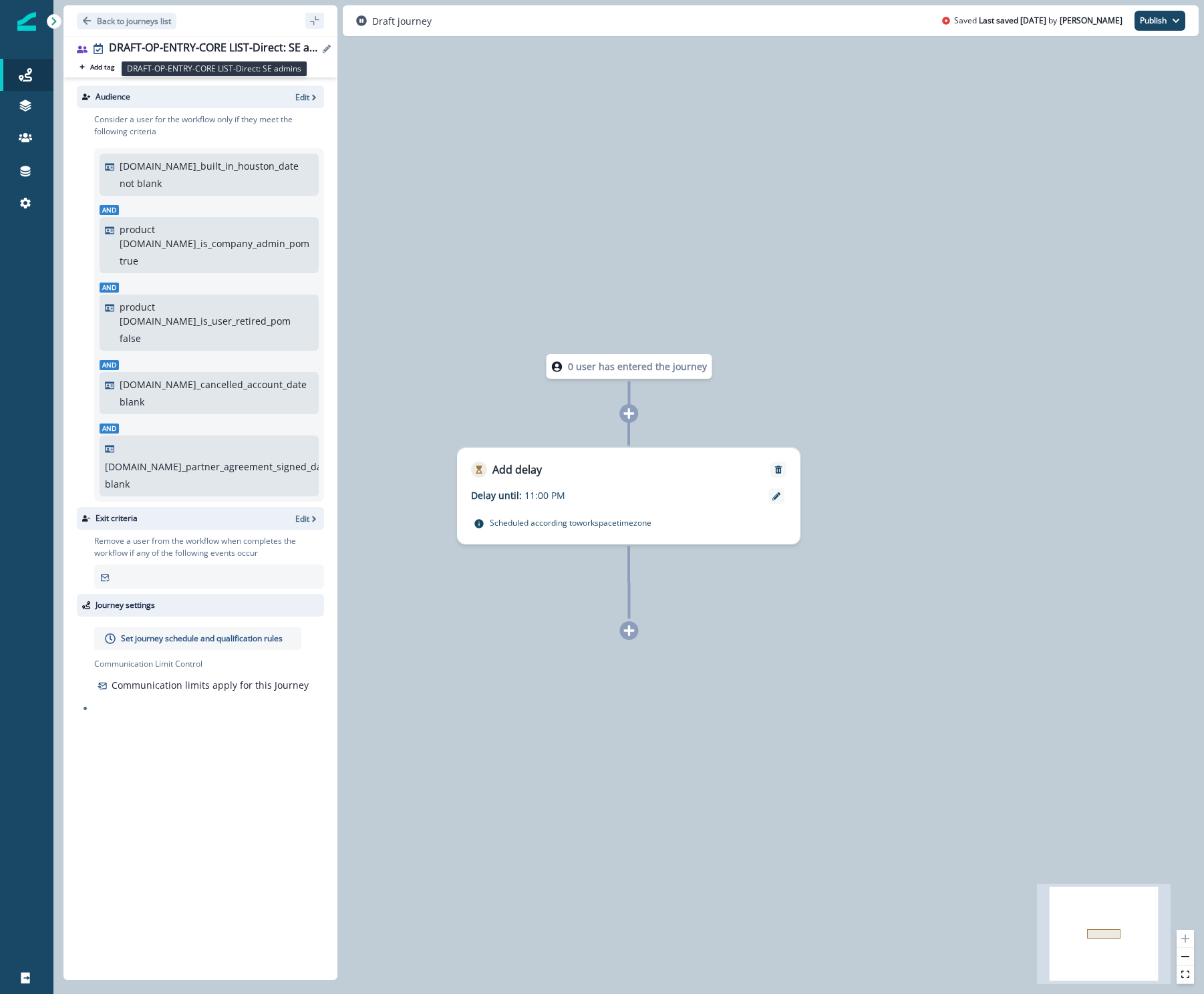
click at [191, 50] on div "DRAFT-OP-ENTRY-CORE LIST-Direct: SE admins" at bounding box center [214, 48] width 210 height 15
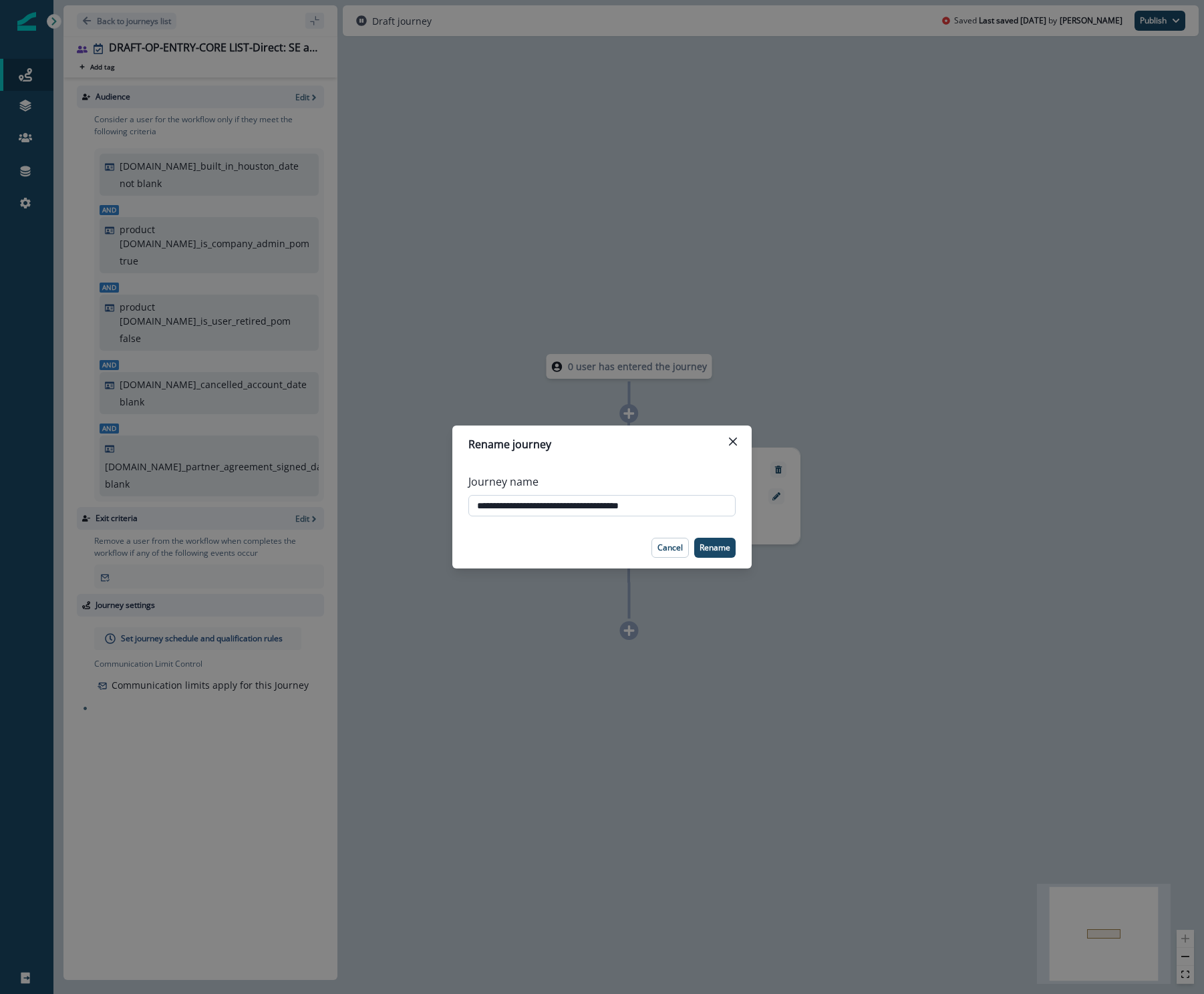
click at [616, 510] on input "**********" at bounding box center [602, 506] width 267 height 22
click at [667, 547] on p "Cancel" at bounding box center [670, 548] width 25 height 9
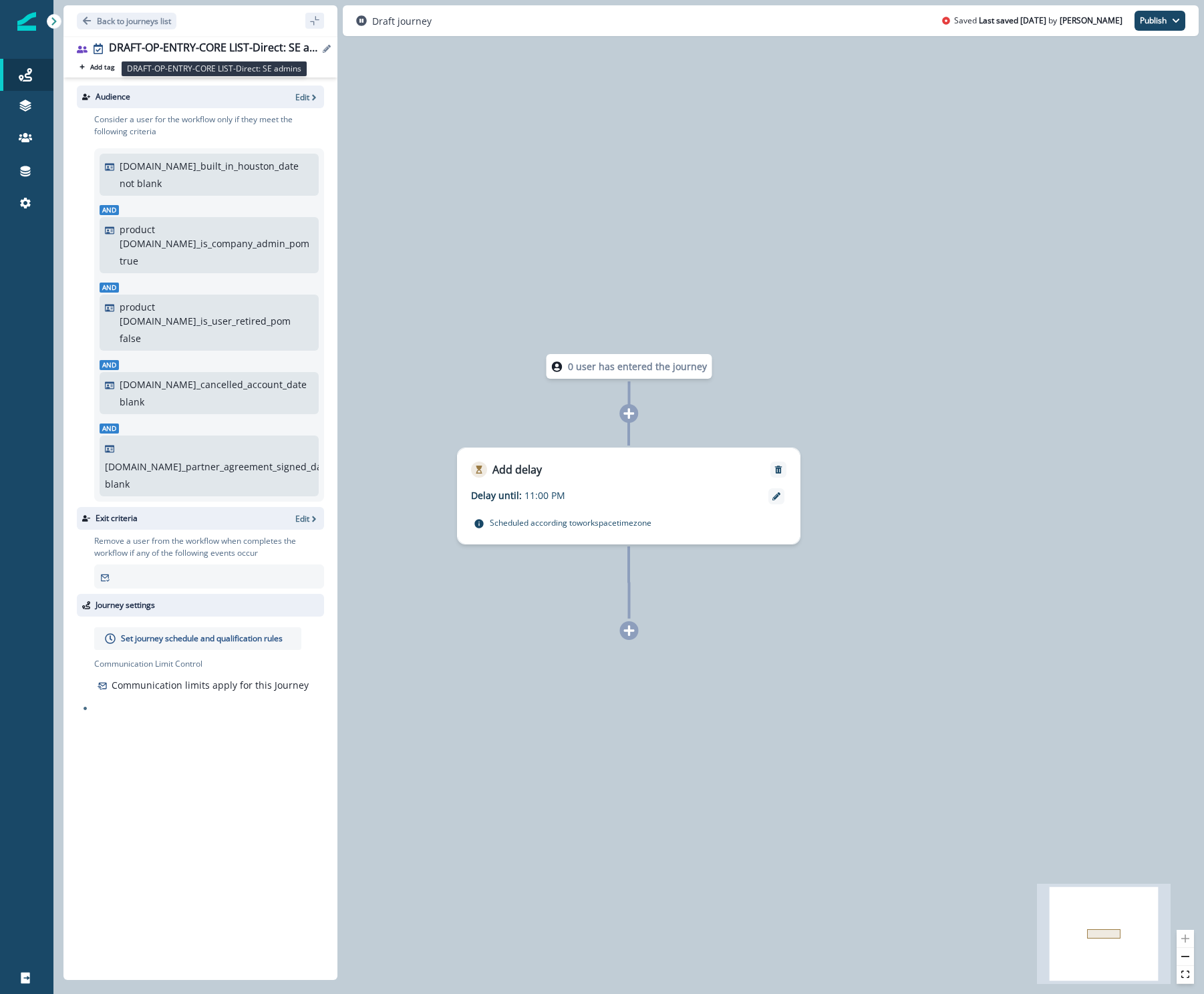
click at [172, 43] on div "DRAFT-OP-ENTRY-CORE LIST-Direct: SE admins" at bounding box center [214, 48] width 210 height 15
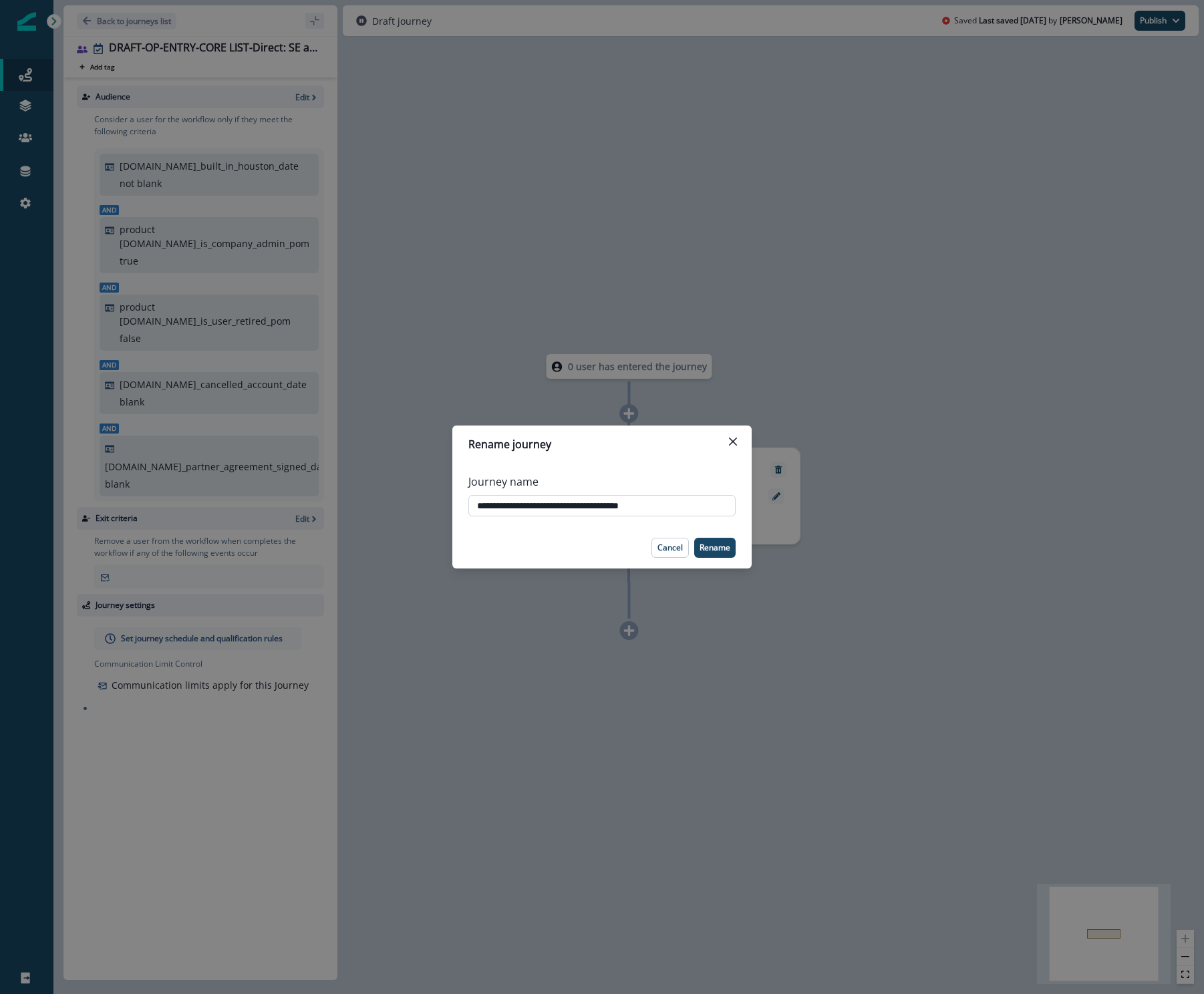
click at [640, 509] on input "**********" at bounding box center [602, 506] width 267 height 22
click at [661, 543] on p "Cancel" at bounding box center [670, 548] width 25 height 9
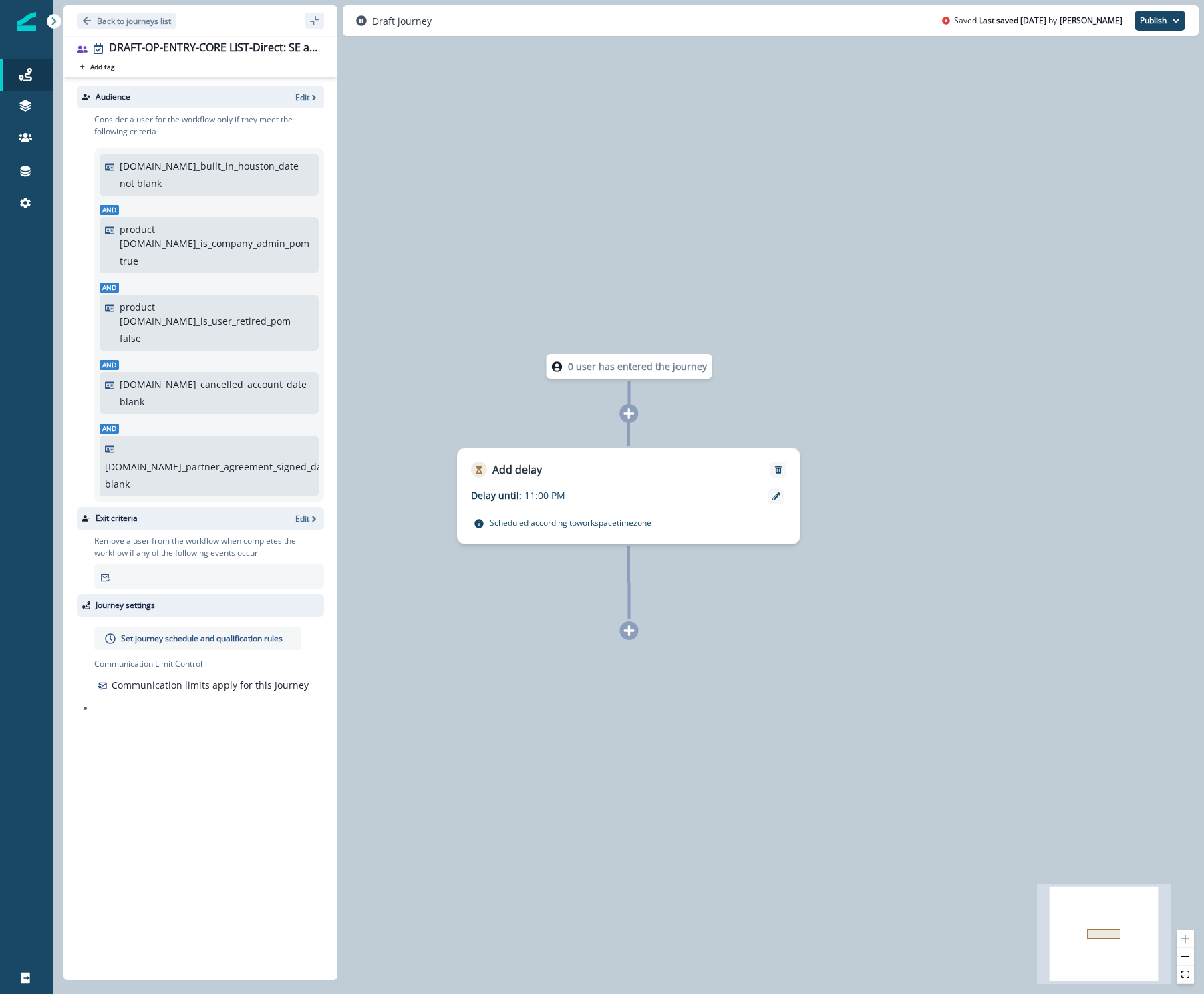
click at [131, 20] on p "Back to journeys list" at bounding box center [134, 21] width 74 height 11
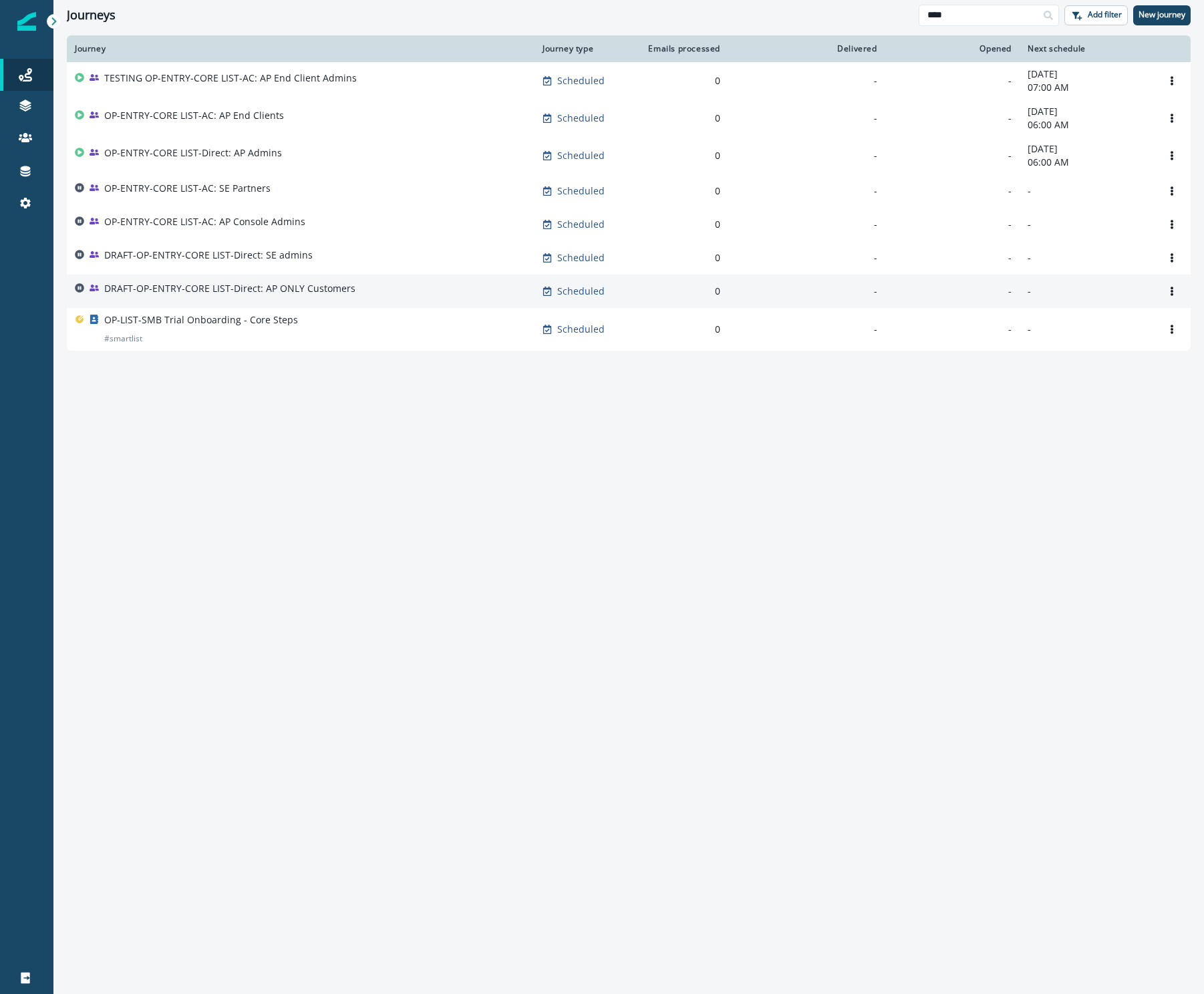
click at [177, 290] on p "DRAFT-OP-ENTRY-CORE LIST-Direct: AP ONLY Customers" at bounding box center [230, 288] width 251 height 13
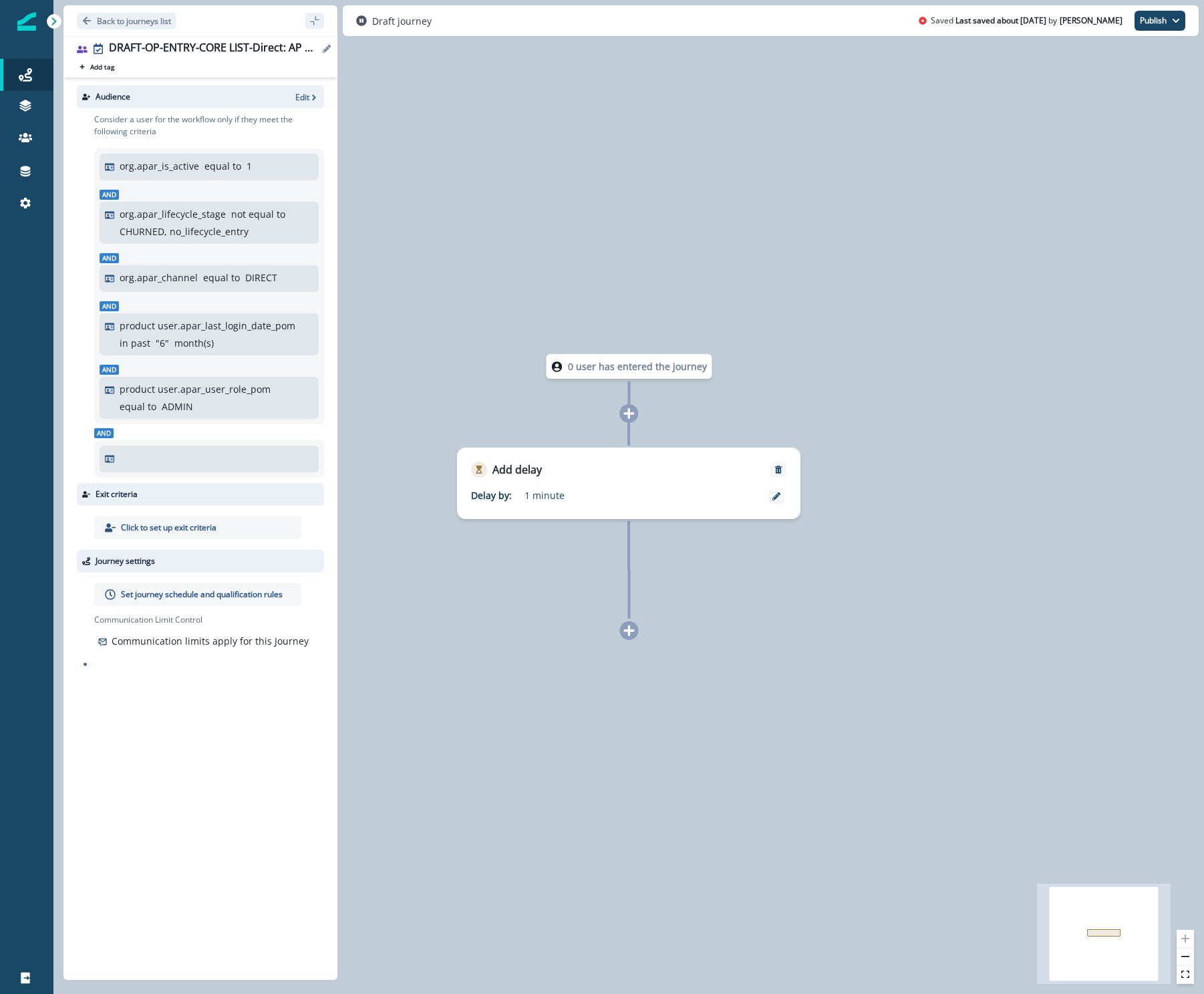
click at [230, 47] on div "DRAFT-OP-ENTRY-CORE LIST-Direct: AP ONLY Customers" at bounding box center [214, 48] width 210 height 15
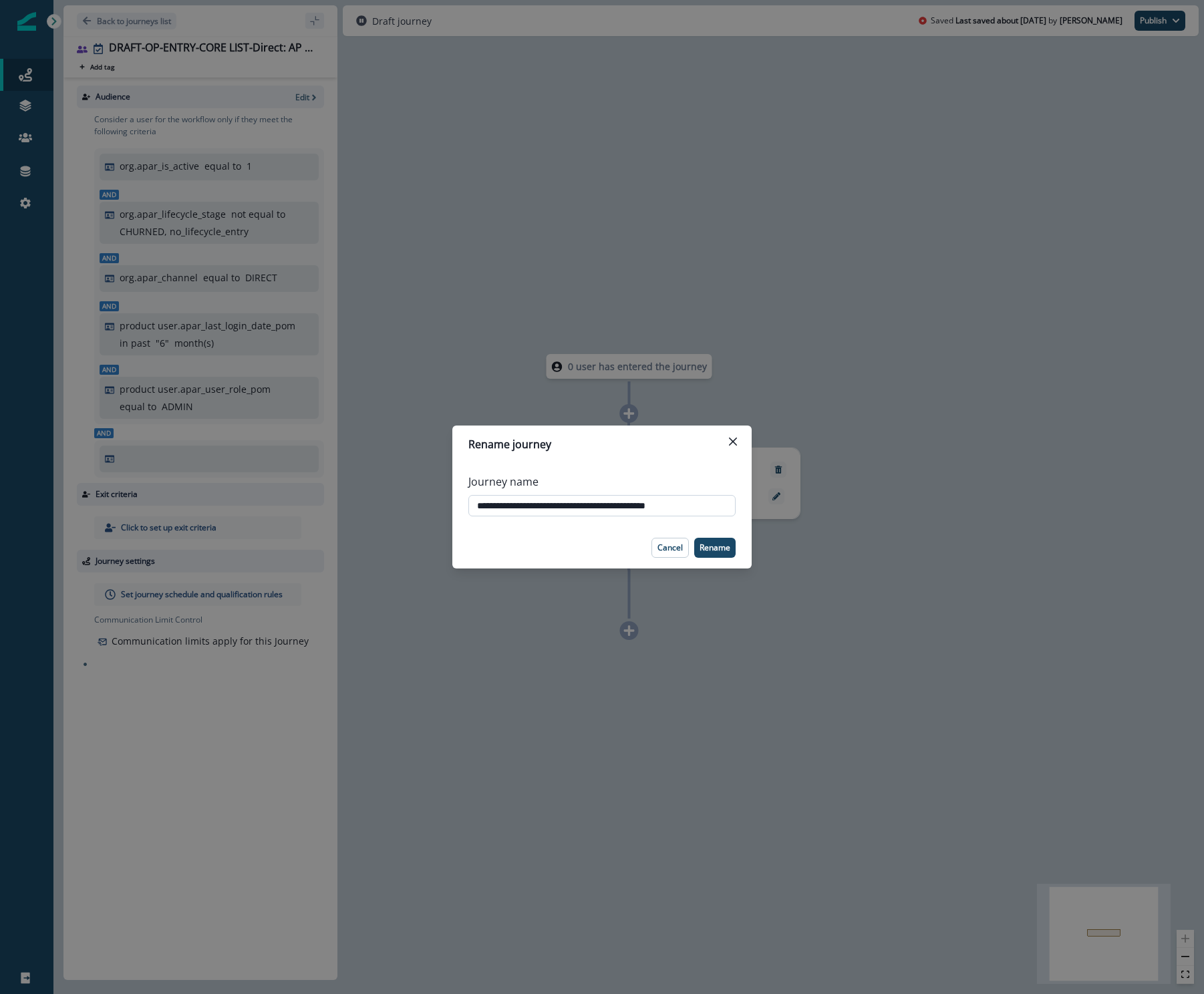
click at [623, 499] on input "**********" at bounding box center [602, 506] width 267 height 22
click at [672, 544] on p "Cancel" at bounding box center [670, 548] width 25 height 9
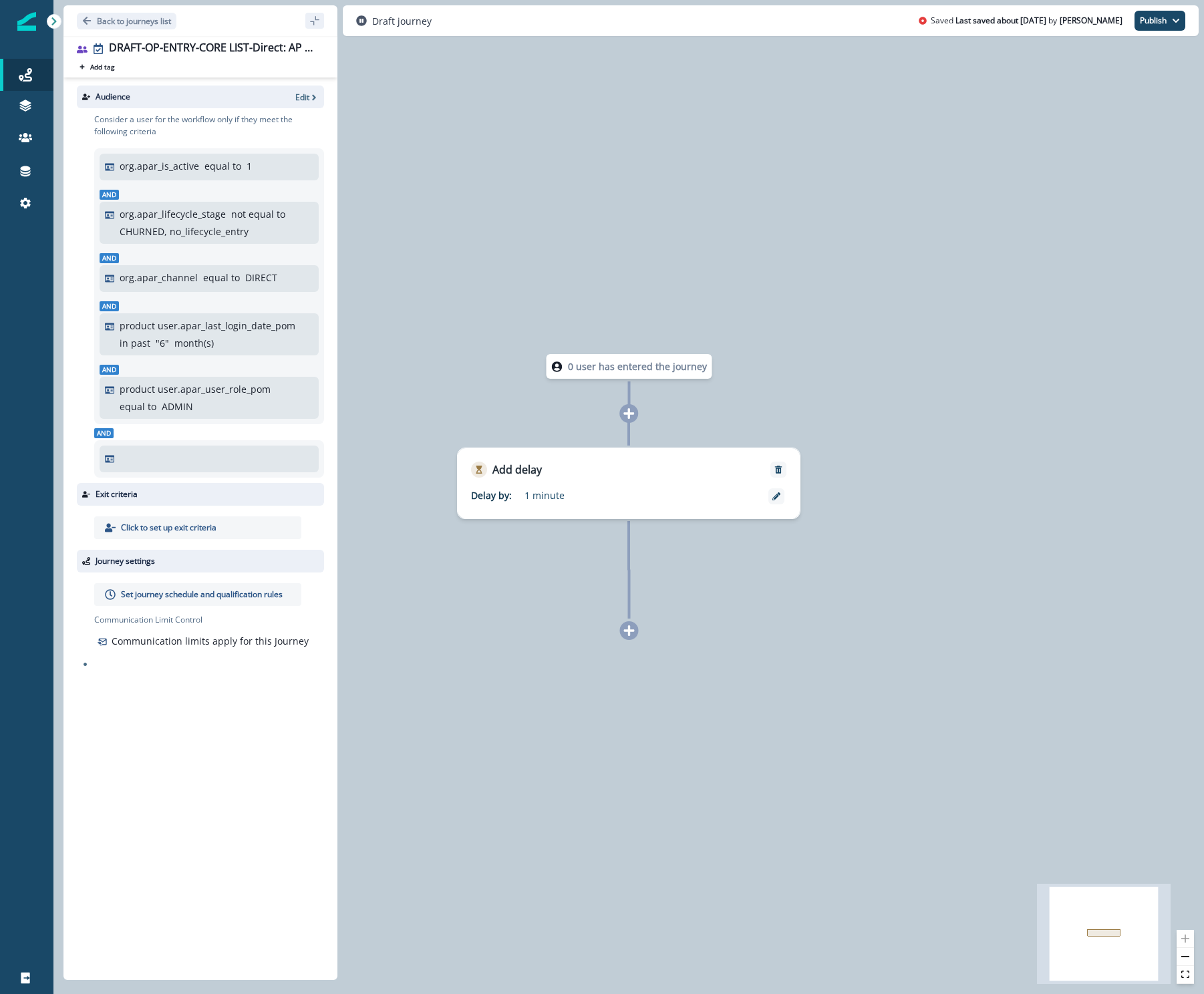
click at [425, 227] on div "0 user has entered the journey Add delay Delay by: 1 minute Delay details incom…" at bounding box center [629, 497] width 1150 height 994
click at [955, 525] on div "0 user has entered the journey Add delay Delay by: 1 minute Delay details incom…" at bounding box center [629, 497] width 1150 height 994
click at [140, 20] on p "Back to journeys list" at bounding box center [134, 21] width 74 height 11
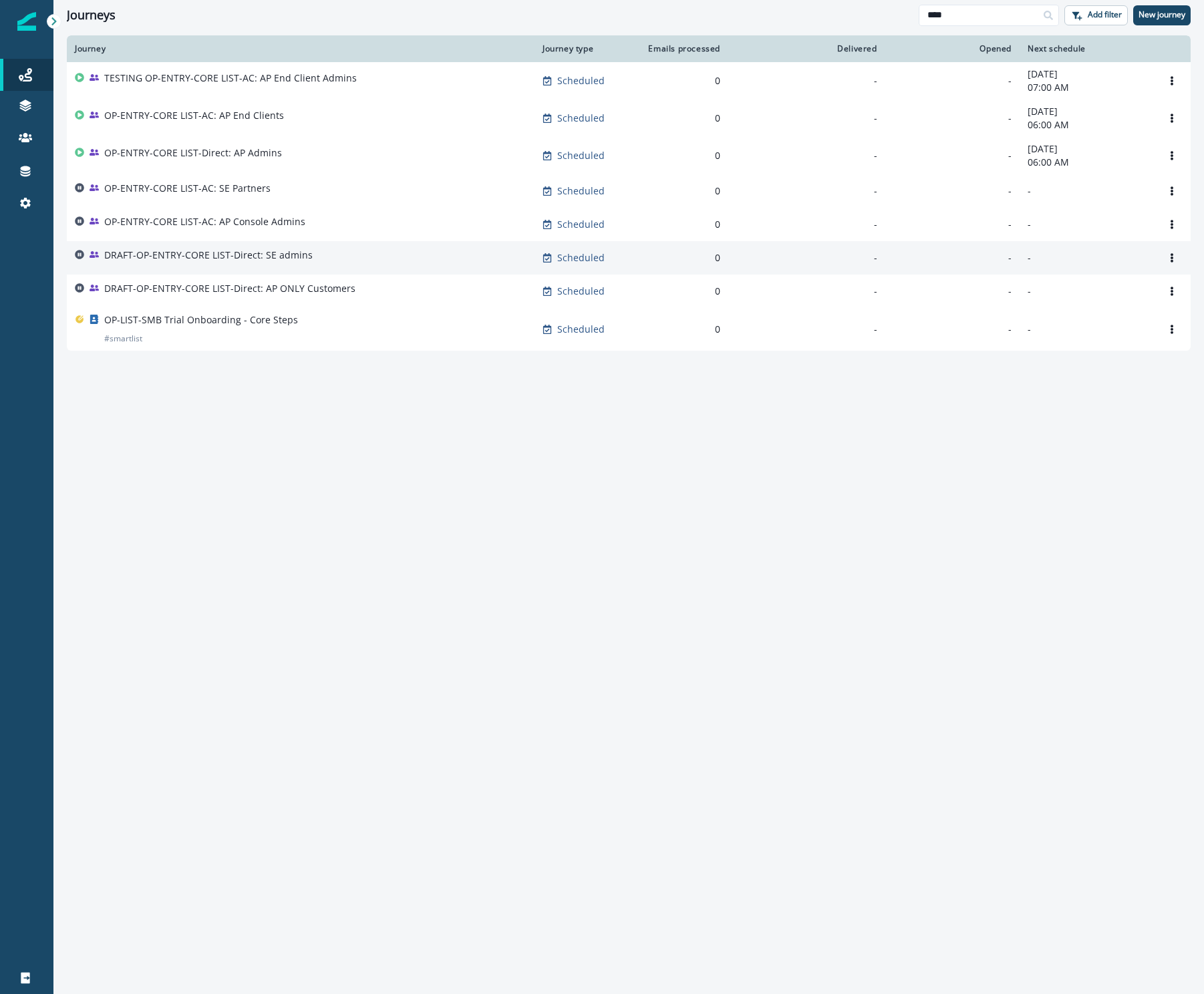
click at [290, 258] on p "DRAFT-OP-ENTRY-CORE LIST-Direct: SE admins" at bounding box center [208, 255] width 208 height 13
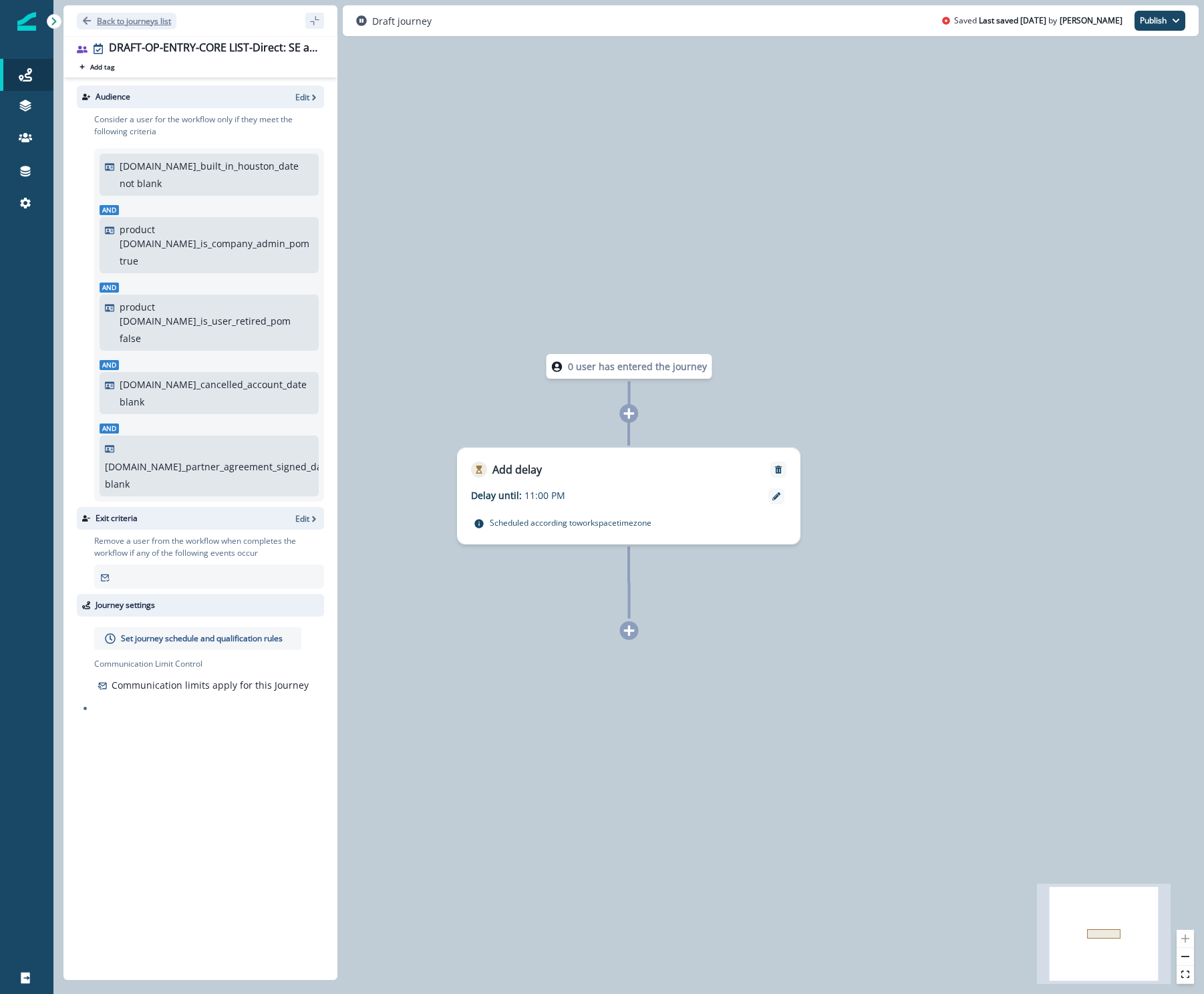
click at [121, 17] on p "Back to journeys list" at bounding box center [134, 21] width 74 height 11
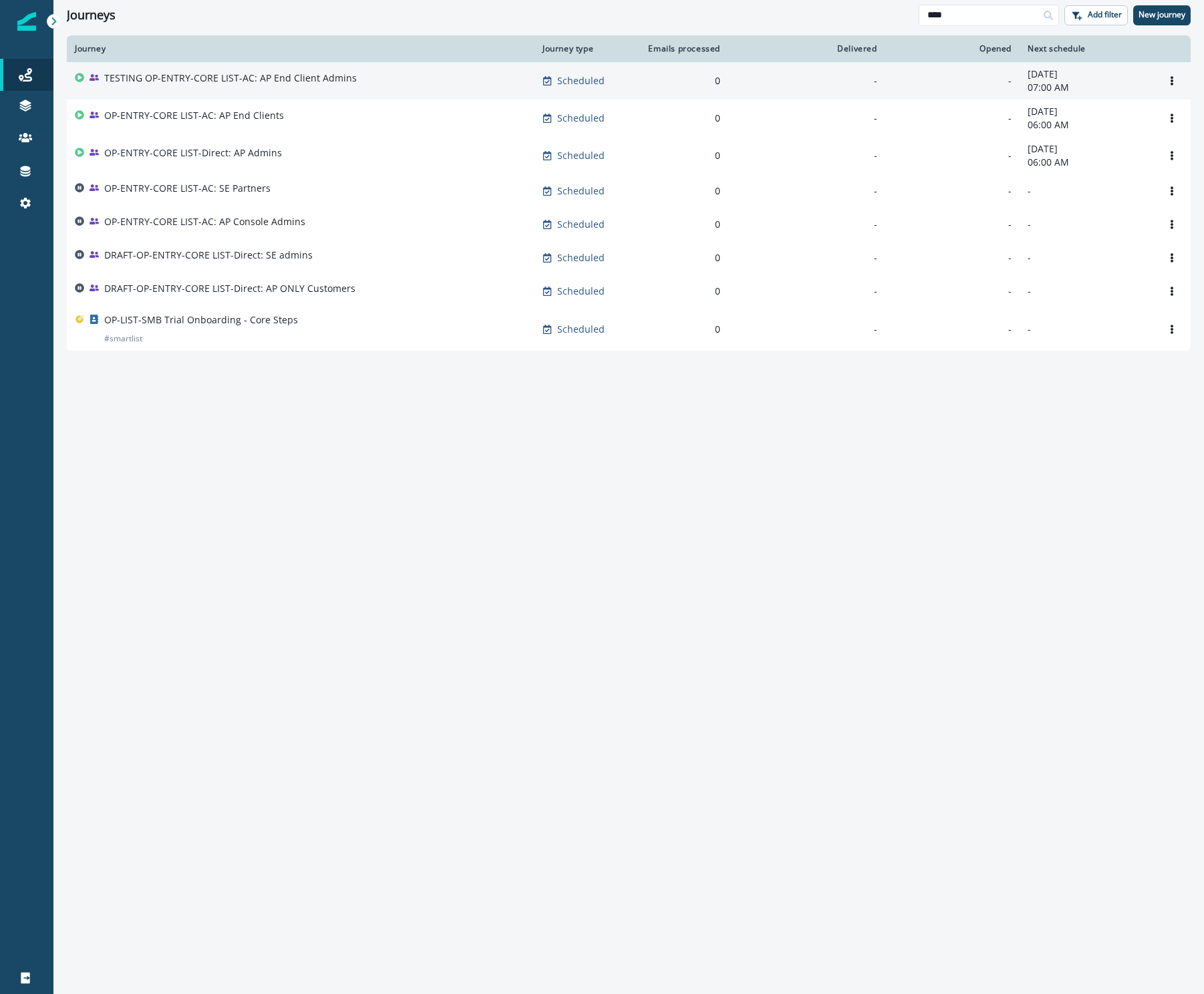
click at [202, 83] on p "TESTING OP-ENTRY-CORE LIST-AC: AP End Client Admins" at bounding box center [230, 78] width 253 height 13
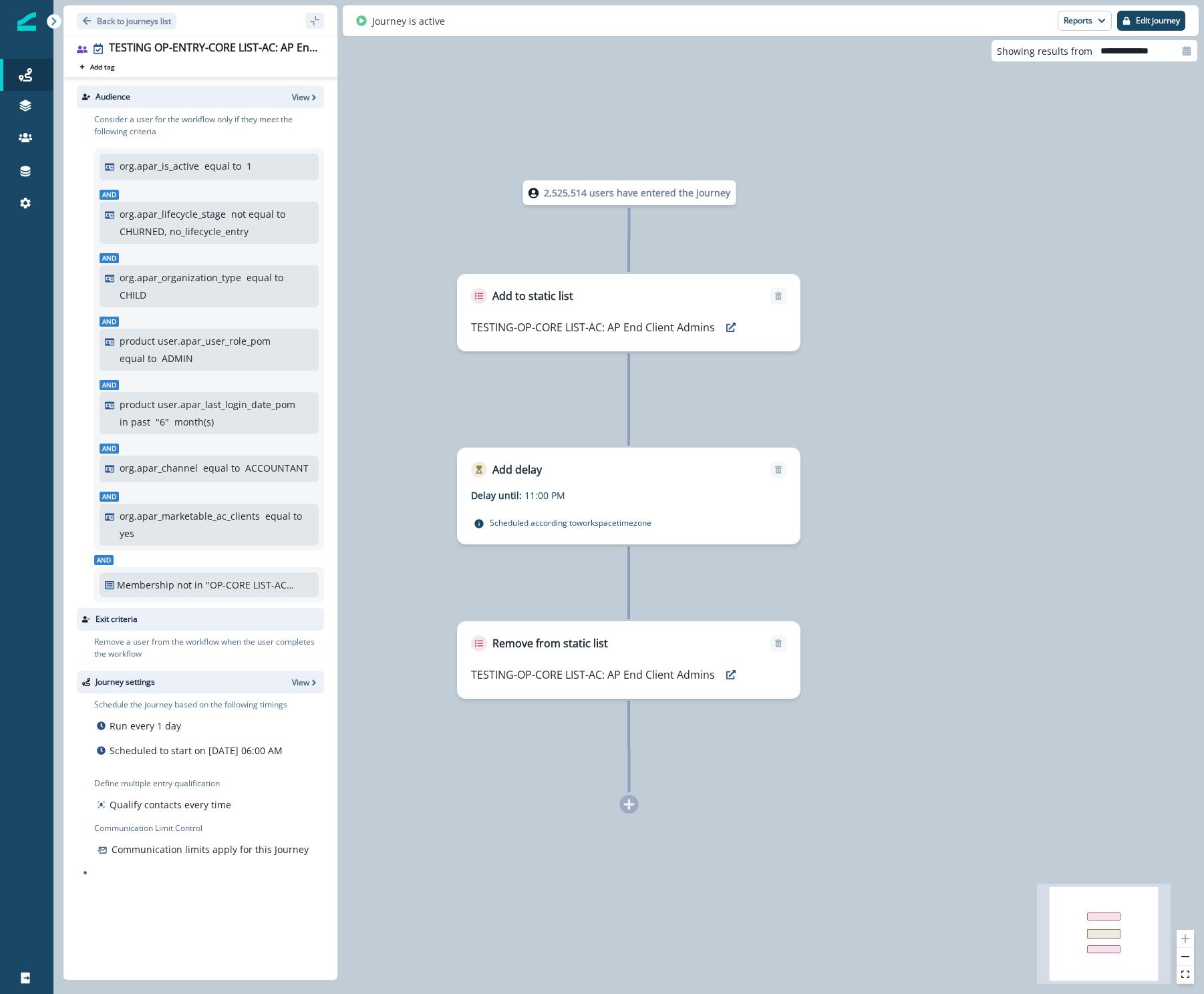
click at [1043, 433] on div "2,525,514 users have entered the journey Add to static list TESTING-OP-CORE LIS…" at bounding box center [629, 497] width 1150 height 994
click at [115, 18] on p "Back to journeys list" at bounding box center [134, 21] width 74 height 11
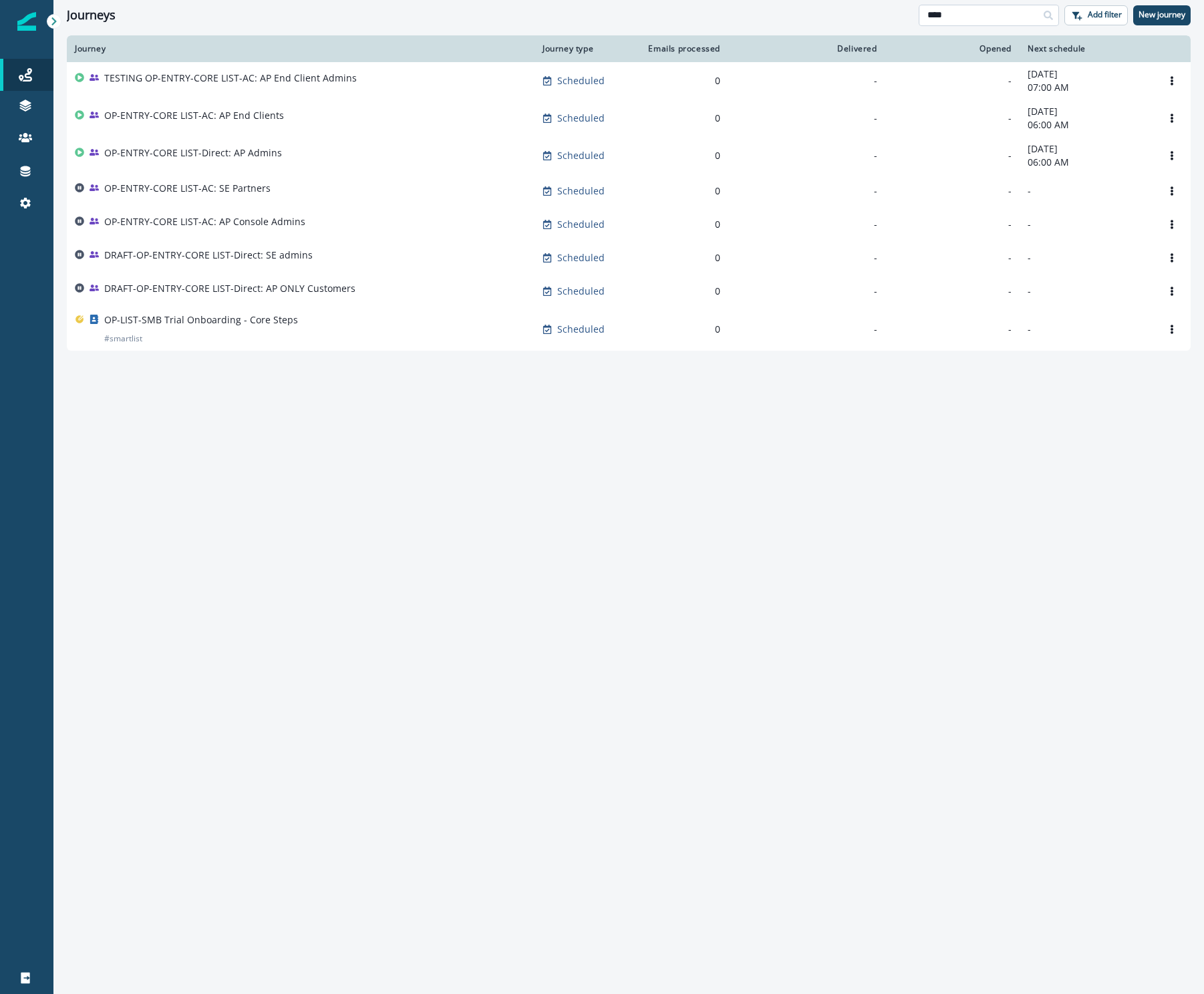
click at [985, 13] on input "****" at bounding box center [988, 15] width 140 height 22
type input "*********"
